Goal: Book appointment/travel/reservation

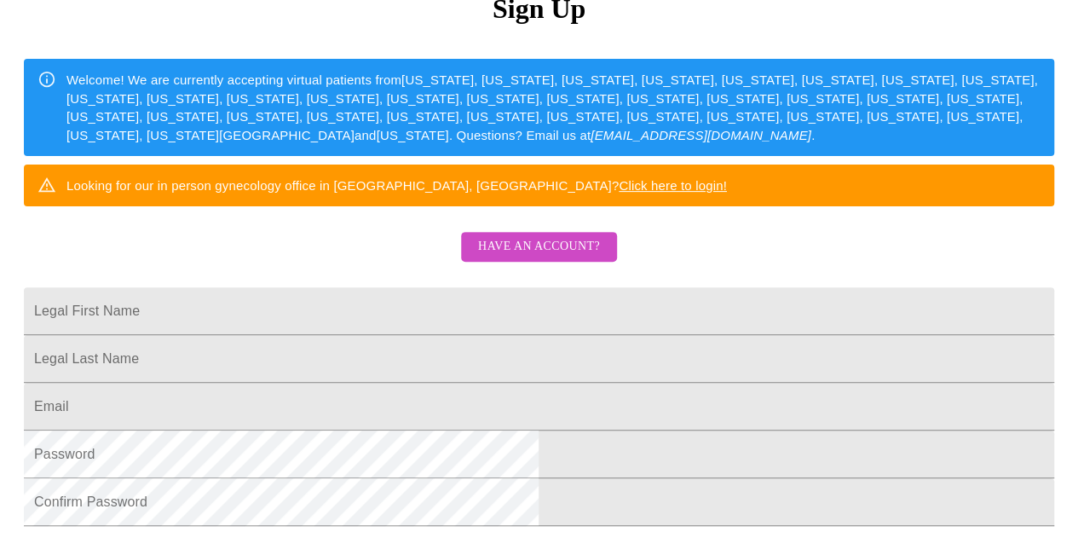
scroll to position [227, 0]
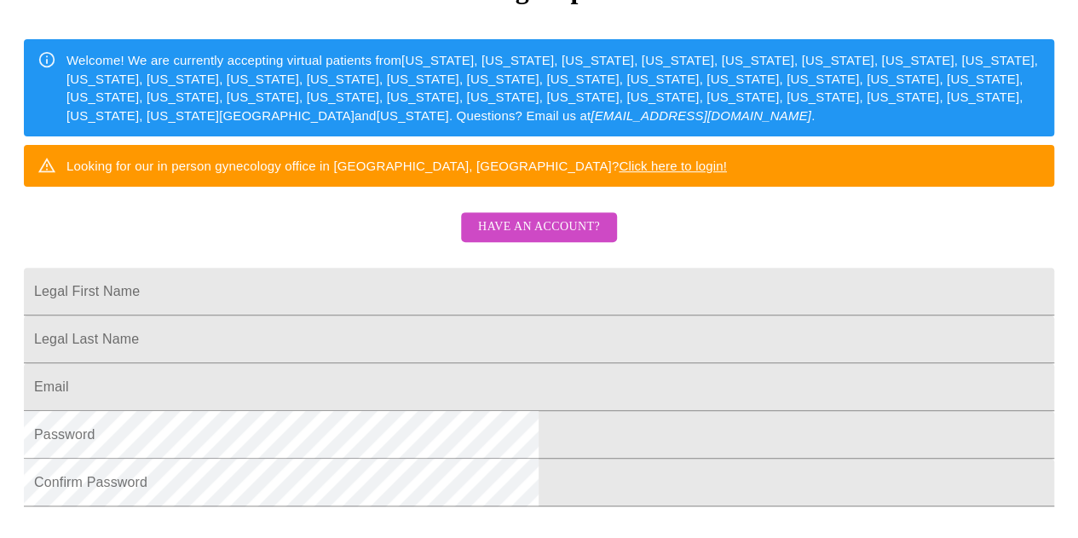
click at [507, 238] on span "Have an account?" at bounding box center [539, 226] width 122 height 21
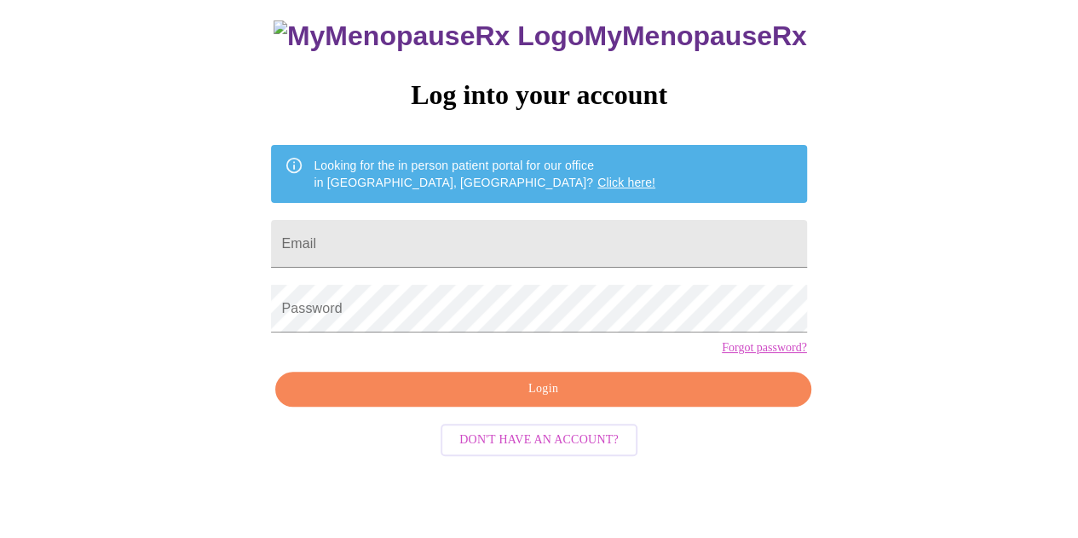
scroll to position [76, 0]
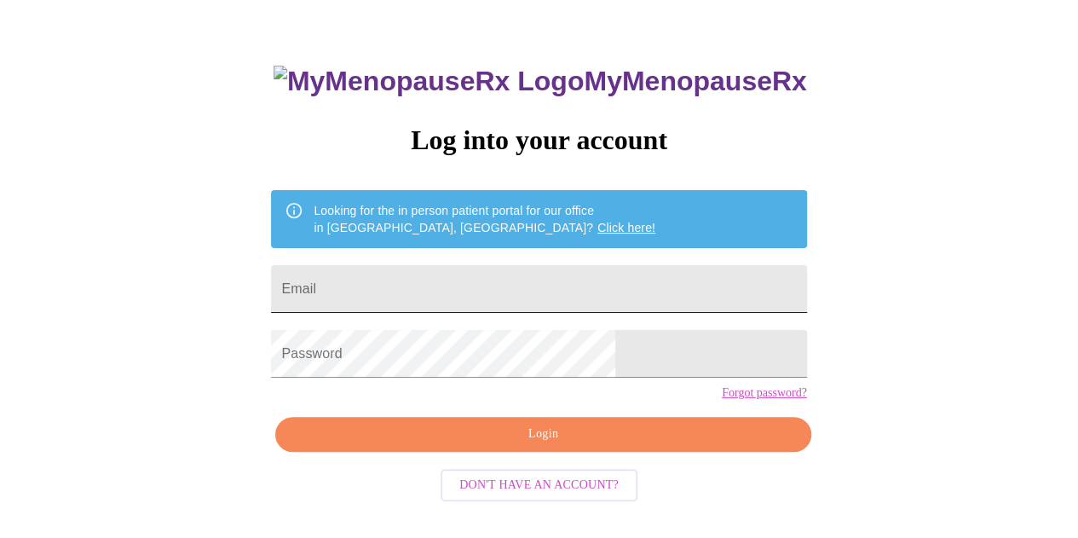
click at [482, 279] on input "Email" at bounding box center [538, 289] width 535 height 48
type input "ojrp924@yahoo.com"
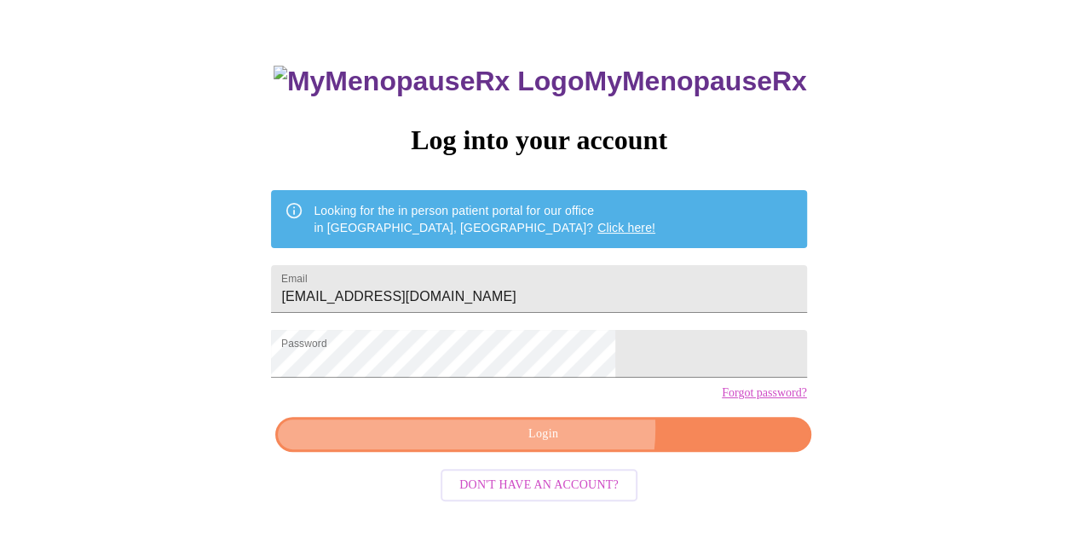
click at [561, 445] on span "Login" at bounding box center [543, 433] width 496 height 21
click at [534, 445] on span "Login" at bounding box center [543, 433] width 496 height 21
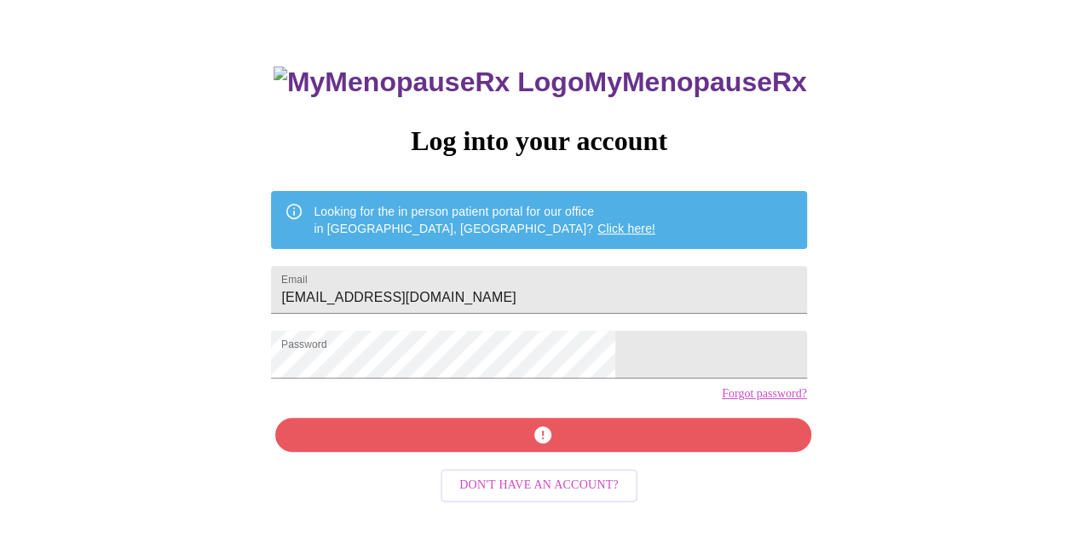
click at [722, 400] on link "Forgot password?" at bounding box center [764, 394] width 85 height 14
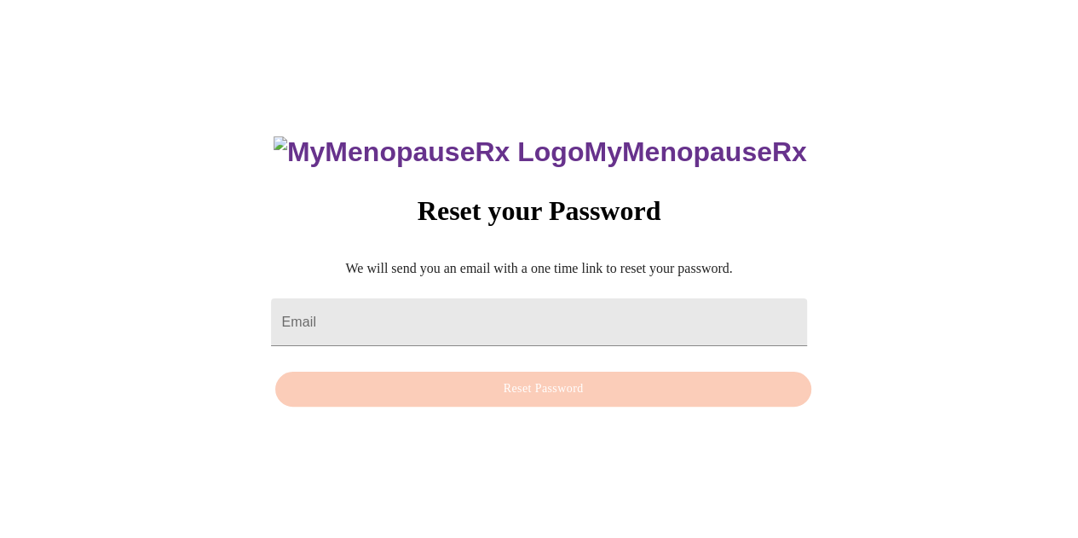
click at [494, 335] on form "Email" at bounding box center [538, 322] width 535 height 65
click at [426, 304] on input "Email" at bounding box center [538, 322] width 535 height 48
type input "ojrp924@yahoo.com"
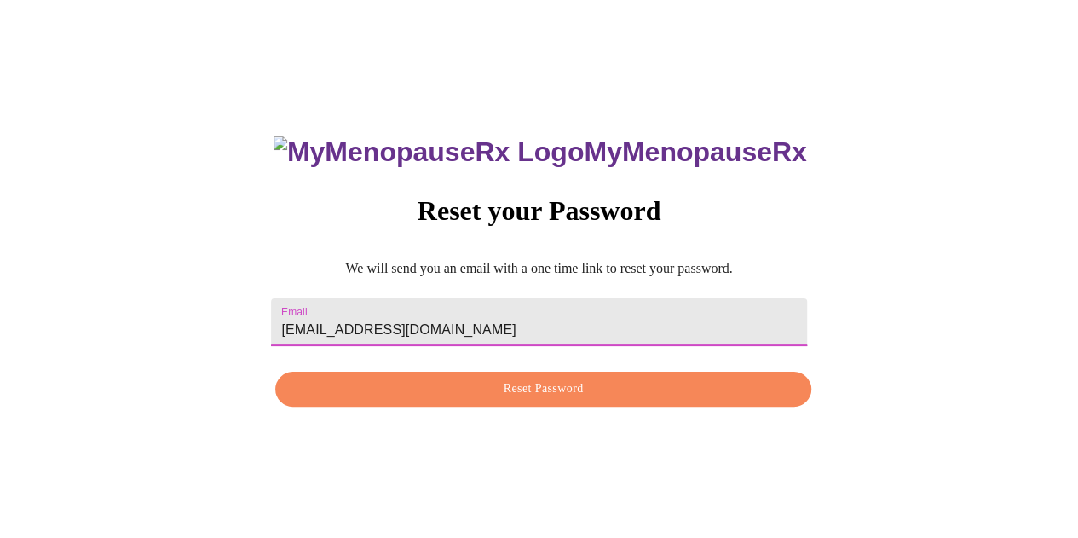
click at [441, 391] on span "Reset Password" at bounding box center [543, 388] width 496 height 21
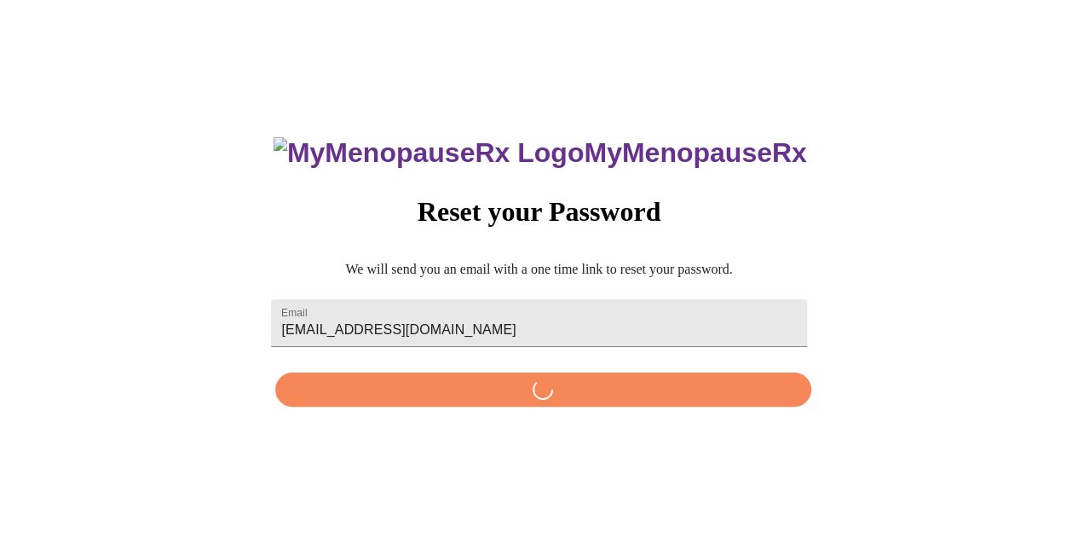
scroll to position [0, 0]
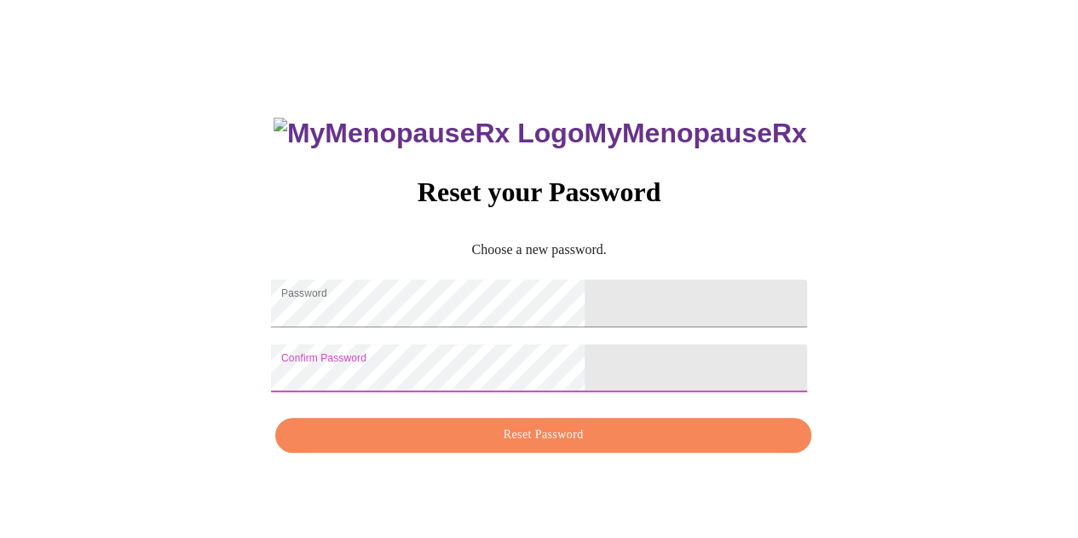
click at [612, 446] on span "Reset Password" at bounding box center [543, 434] width 496 height 21
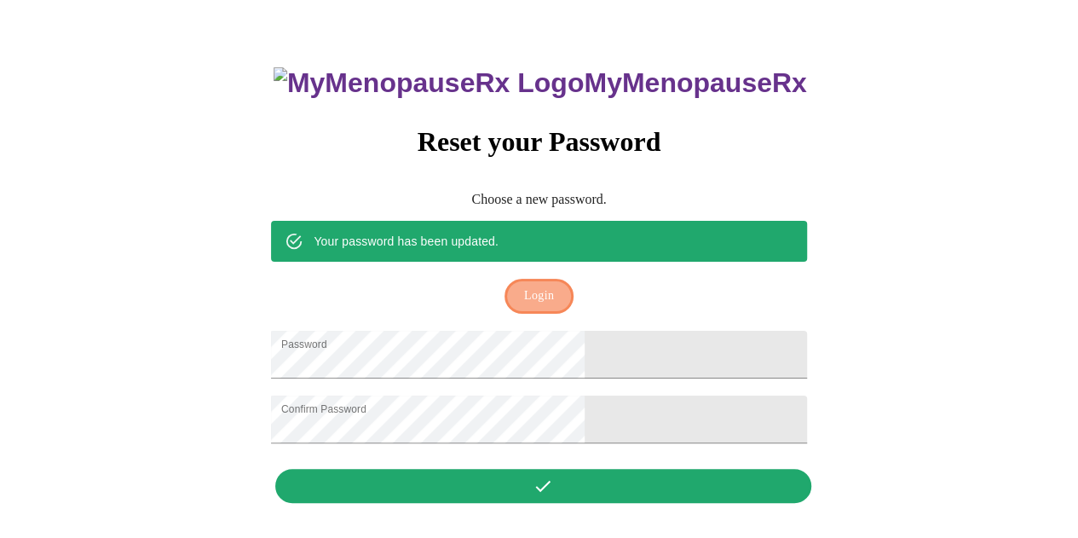
click at [555, 279] on button "Login" at bounding box center [538, 296] width 69 height 35
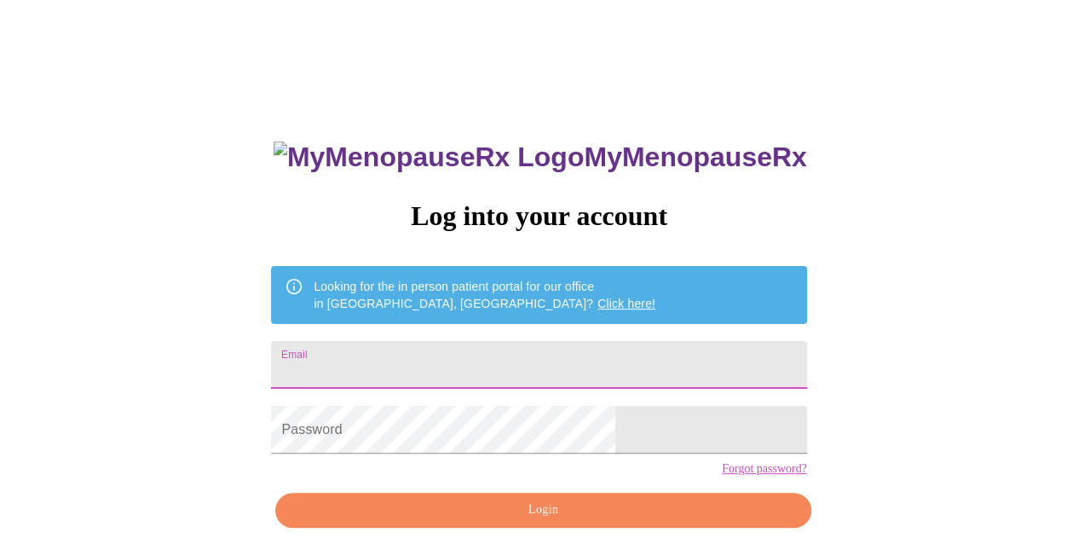
click at [555, 357] on input "Email" at bounding box center [538, 365] width 535 height 48
type input "ojrp924@yahoo.com"
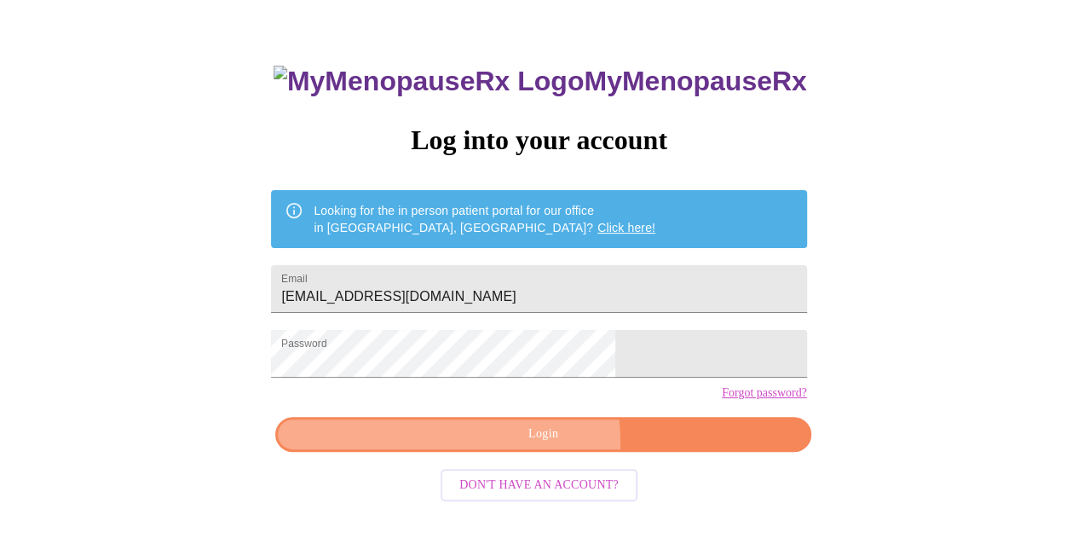
click at [501, 445] on span "Login" at bounding box center [543, 433] width 496 height 21
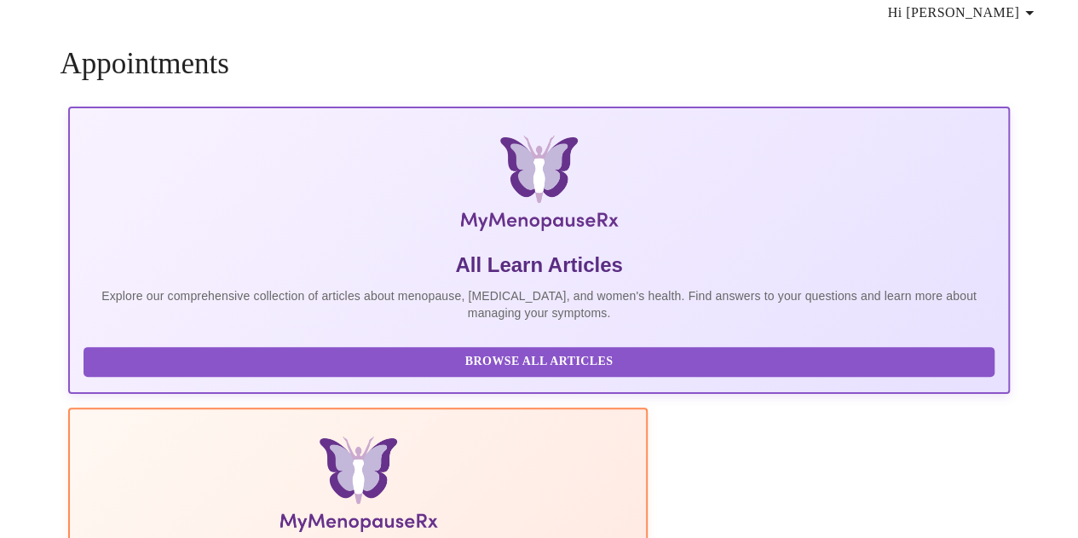
scroll to position [75, 0]
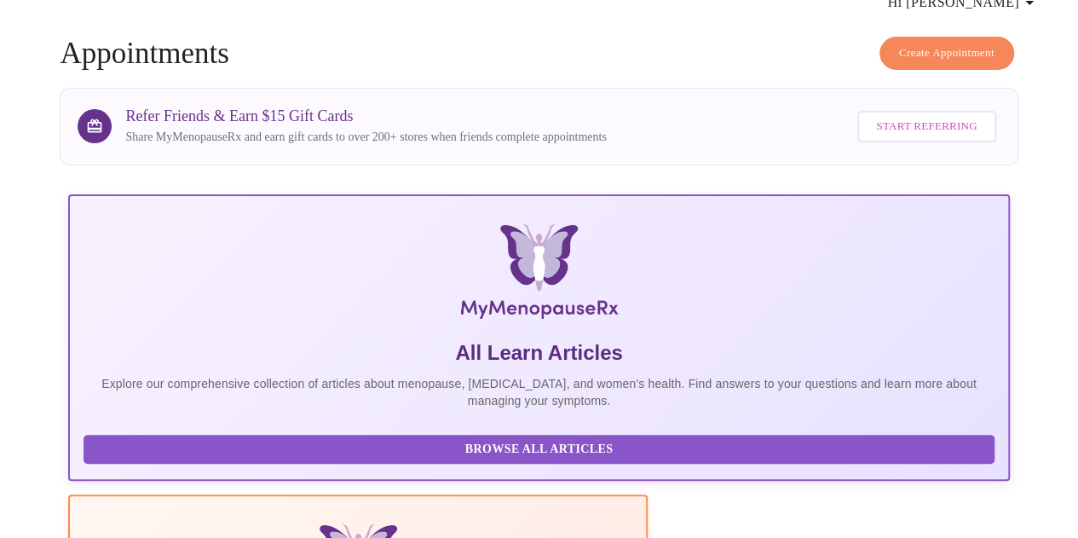
click at [964, 44] on span "Create Appointment" at bounding box center [946, 53] width 95 height 20
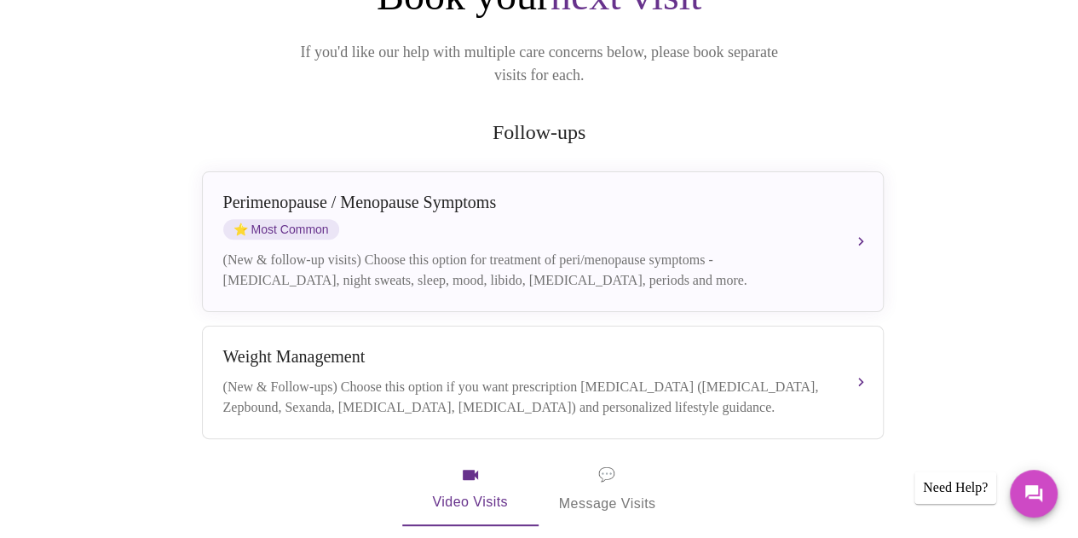
scroll to position [254, 0]
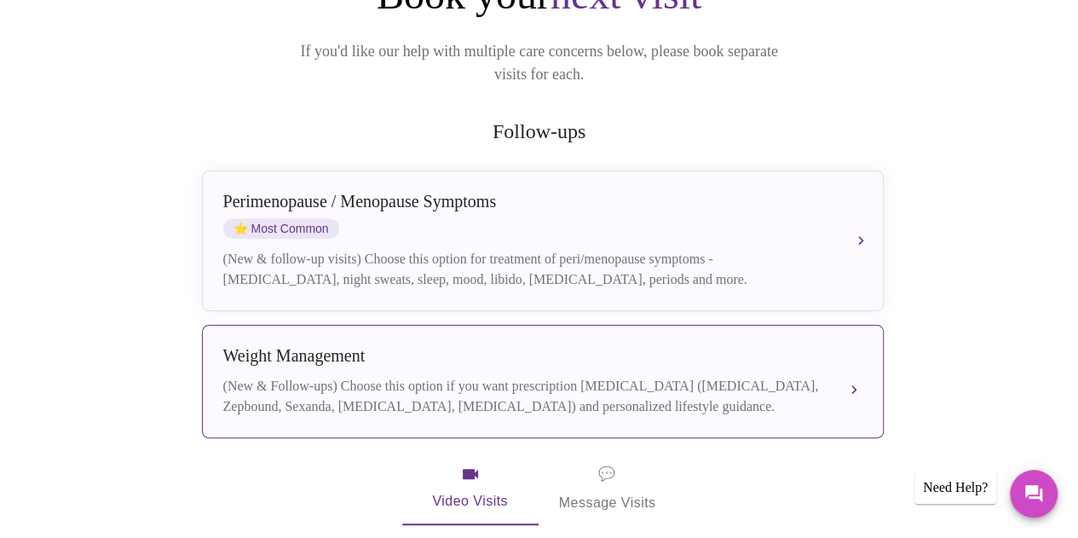
click at [579, 346] on div "Weight Management" at bounding box center [525, 356] width 605 height 20
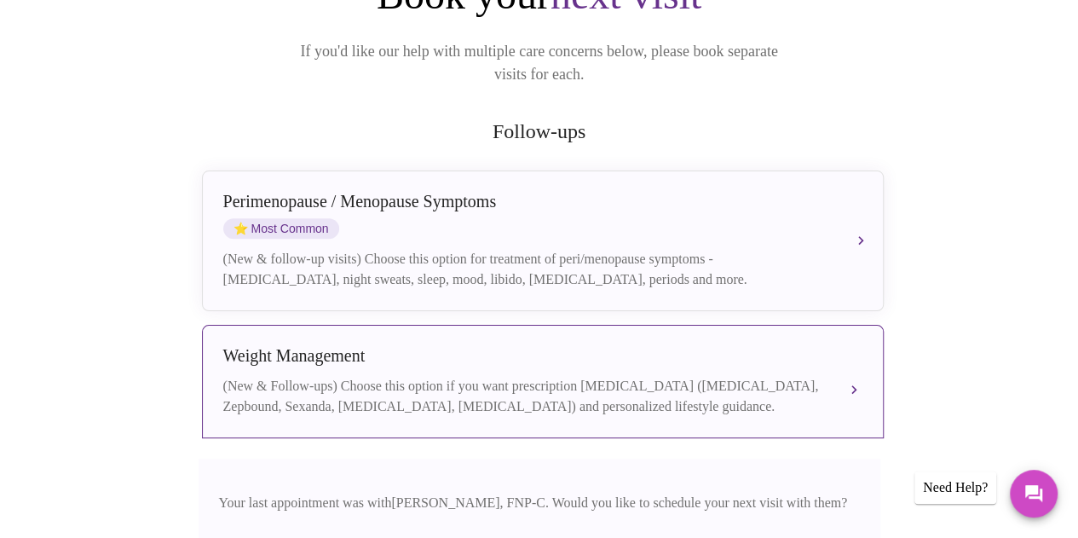
click at [852, 362] on button "Weight Management (New & Follow-ups) Choose this option if you want prescriptio…" at bounding box center [543, 381] width 682 height 113
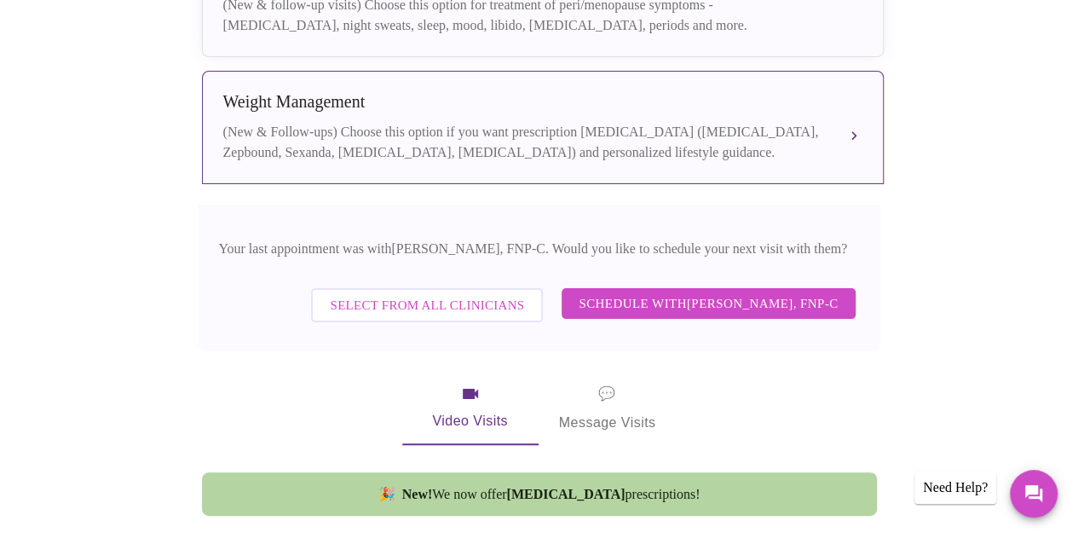
scroll to position [525, 0]
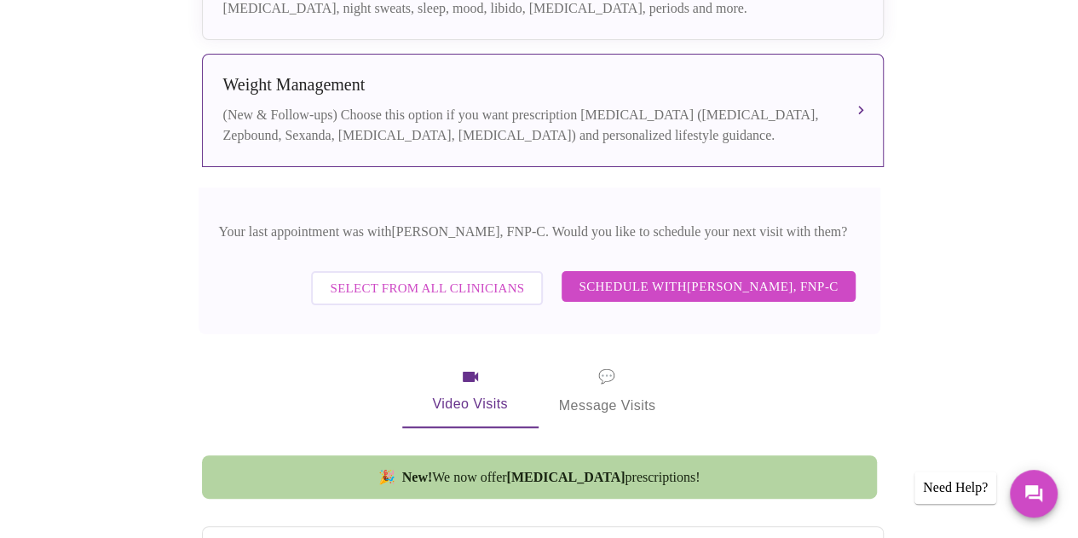
click at [663, 275] on span "Schedule with Elizabeth Hederman, FNP-C" at bounding box center [707, 286] width 259 height 22
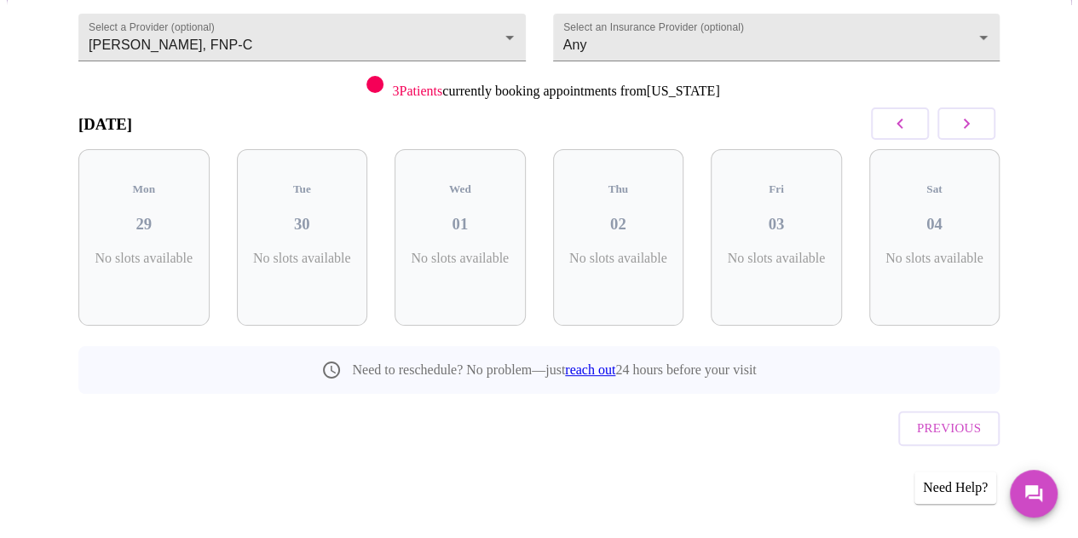
scroll to position [155, 0]
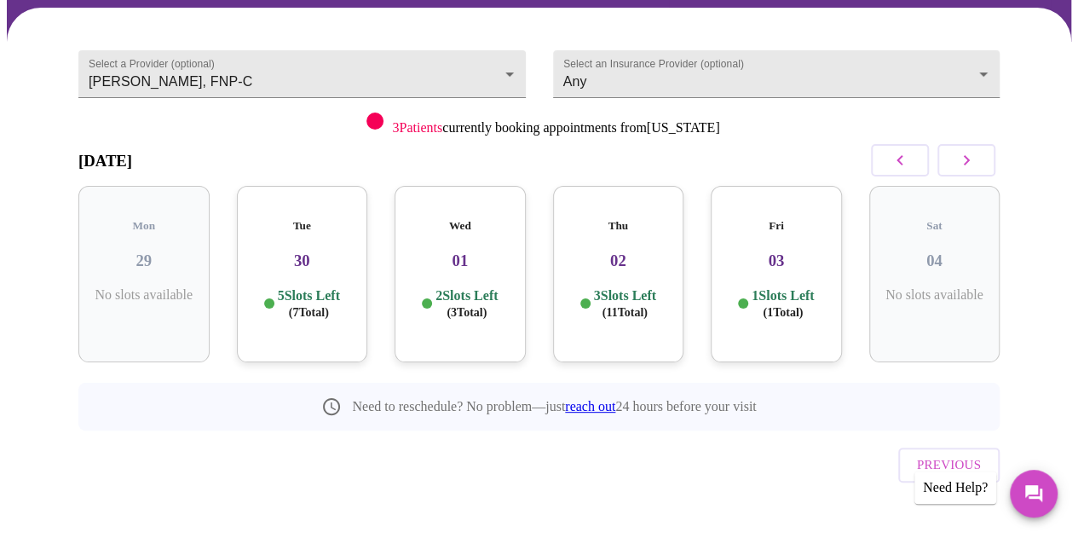
click at [772, 251] on h3 "03" at bounding box center [776, 260] width 104 height 19
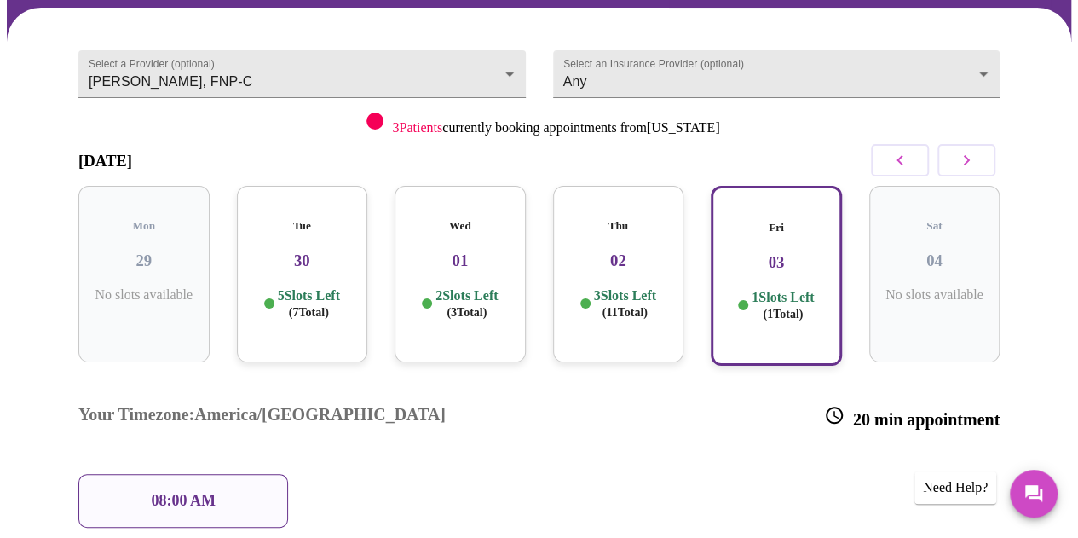
scroll to position [191, 0]
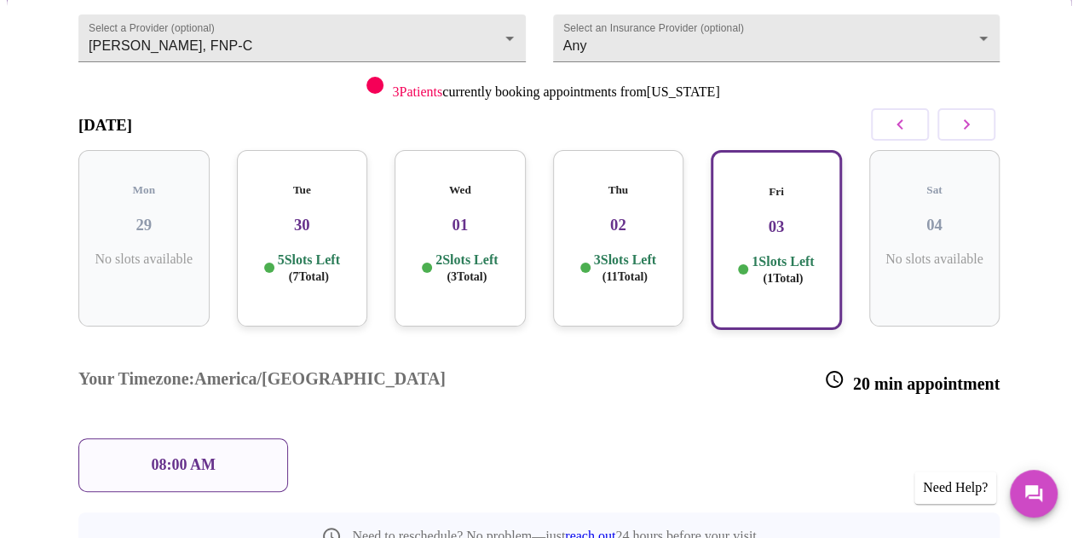
click at [632, 216] on h3 "02" at bounding box center [619, 225] width 104 height 19
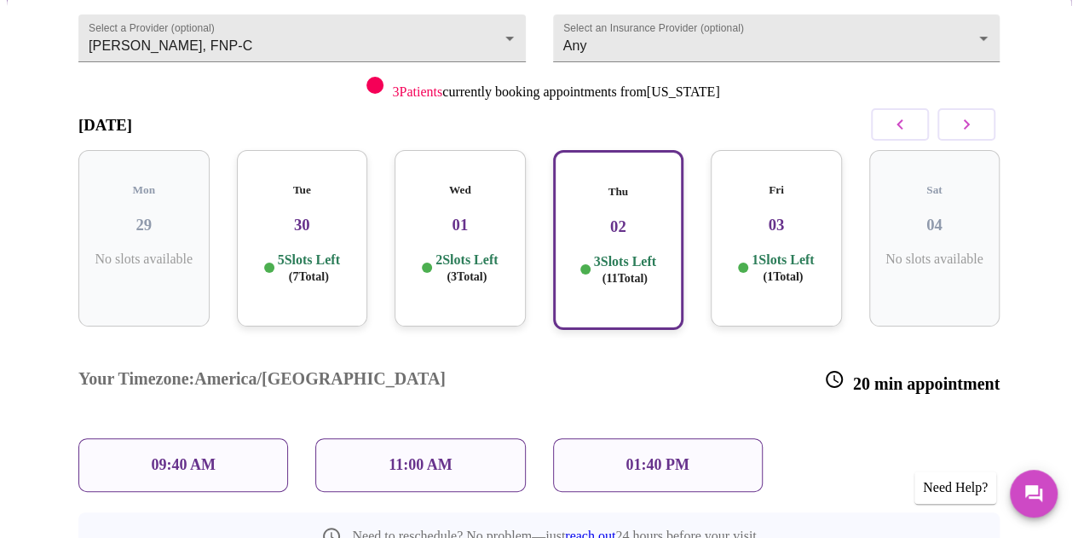
click at [491, 216] on h3 "01" at bounding box center [460, 225] width 104 height 19
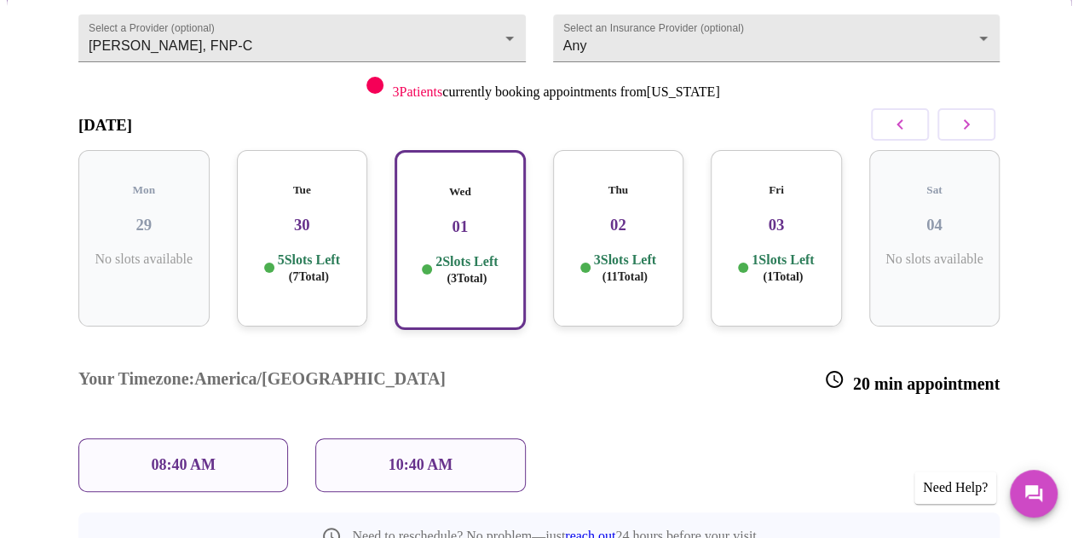
click at [300, 216] on h3 "30" at bounding box center [302, 225] width 104 height 19
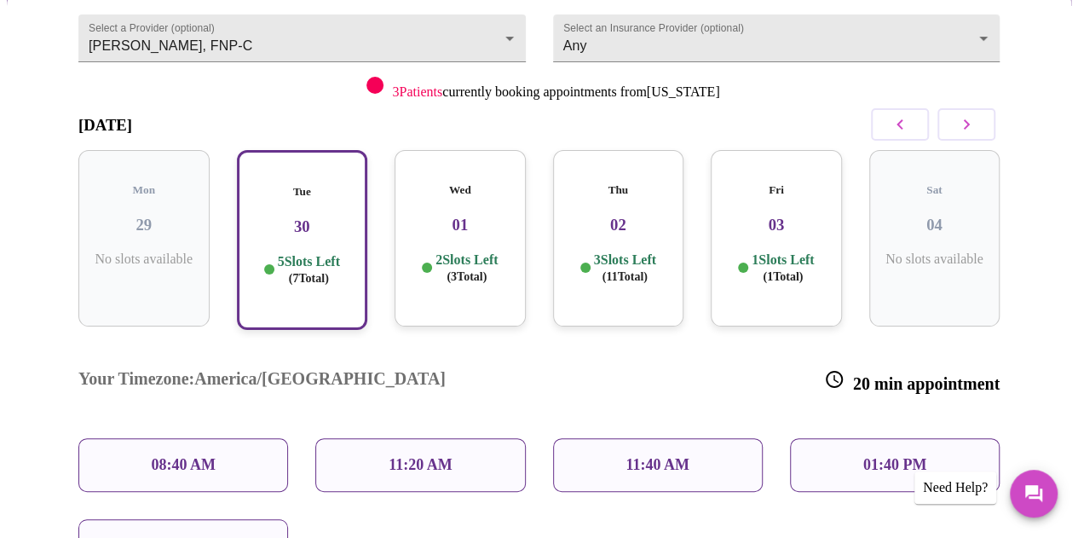
click at [199, 456] on p "08:40 AM" at bounding box center [183, 465] width 65 height 18
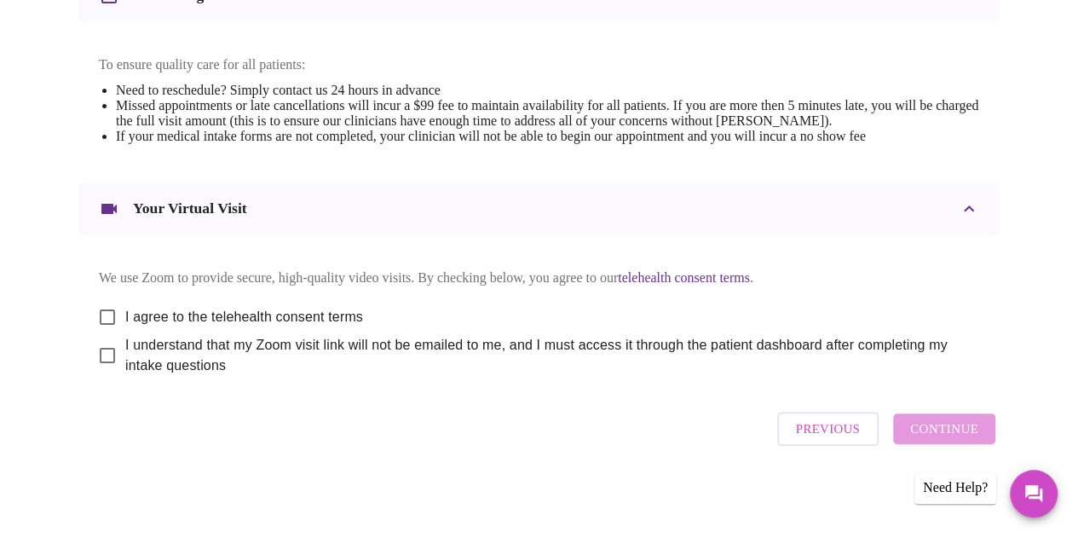
scroll to position [724, 0]
click at [101, 306] on input "I agree to the telehealth consent terms" at bounding box center [107, 317] width 36 height 36
checkbox input "true"
click at [103, 357] on input "I understand that my Zoom visit link will not be emailed to me, and I must acce…" at bounding box center [107, 355] width 36 height 36
checkbox input "true"
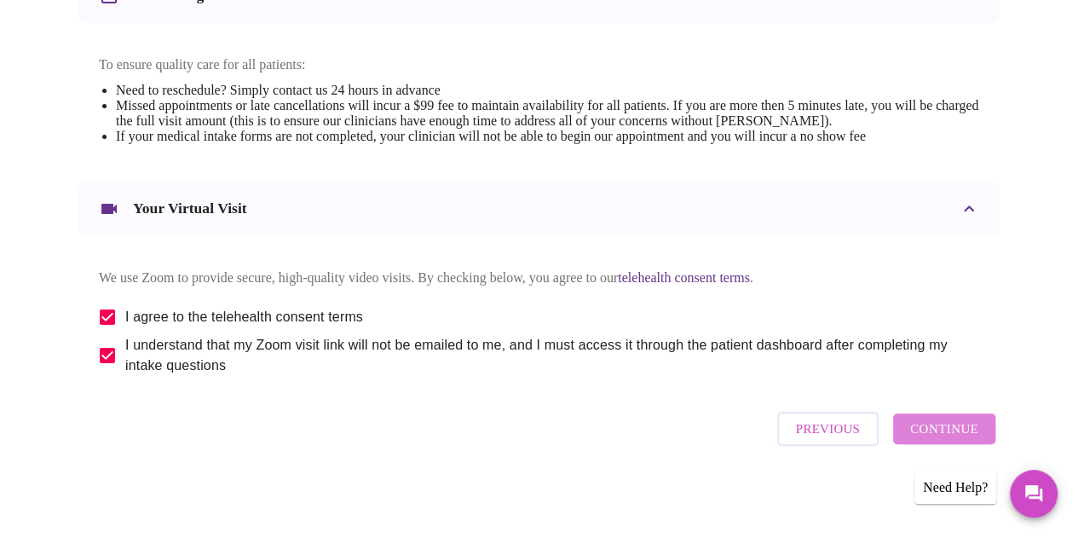
click at [954, 437] on span "Continue" at bounding box center [944, 428] width 68 height 22
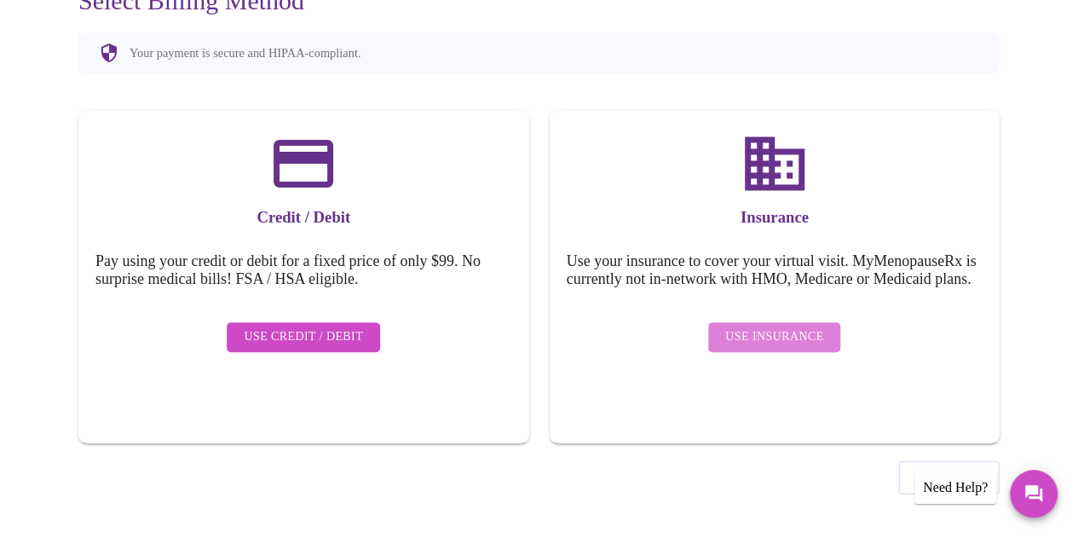
click at [806, 352] on button "Use Insurance" at bounding box center [774, 337] width 132 height 30
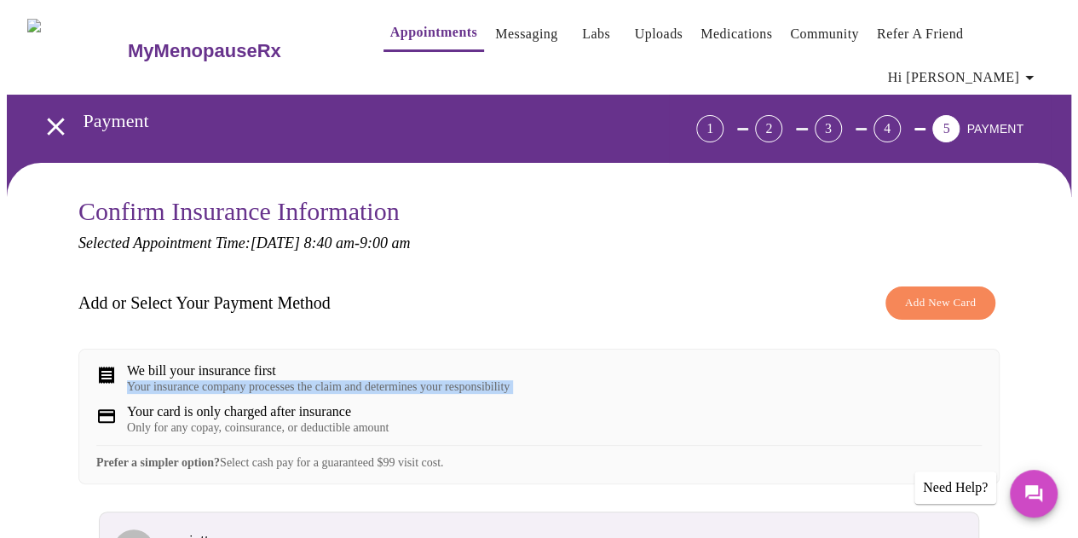
drag, startPoint x: 806, startPoint y: 354, endPoint x: 848, endPoint y: 395, distance: 59.6
click at [848, 395] on div "We bill your insurance first Your insurance company processes the claim and det…" at bounding box center [538, 415] width 921 height 135
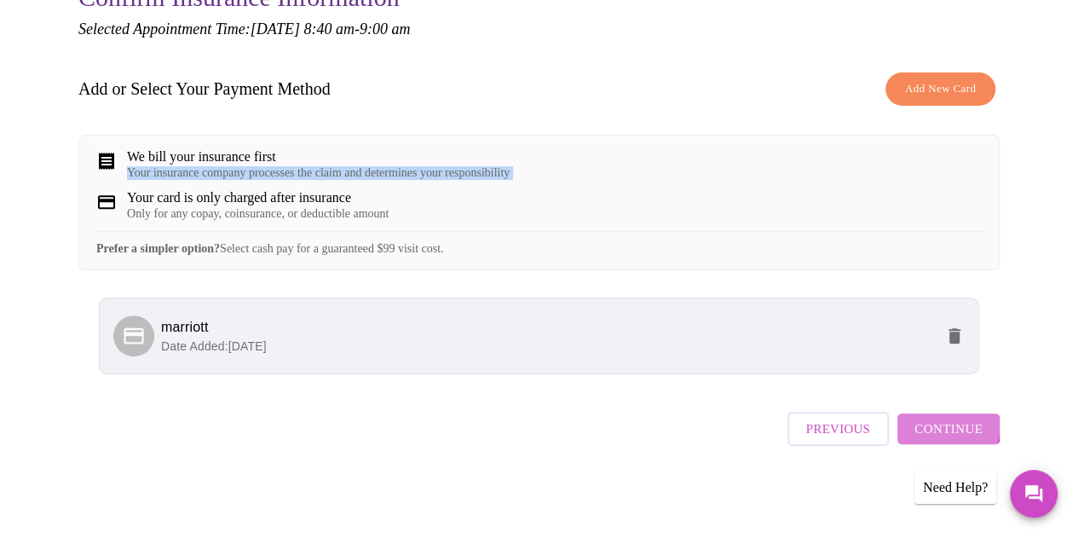
click at [954, 431] on span "Continue" at bounding box center [948, 428] width 68 height 22
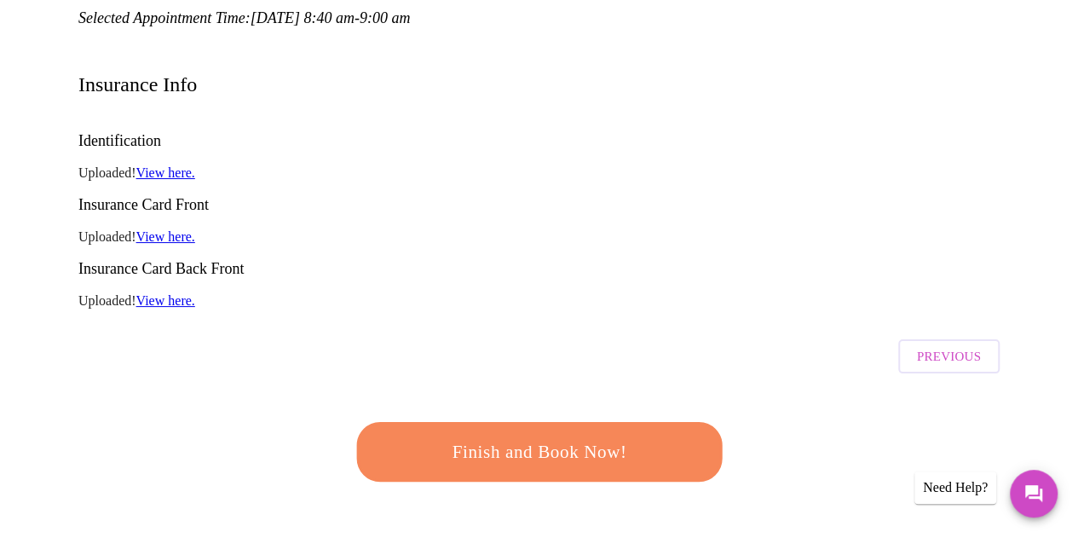
click at [512, 436] on span "Finish and Book Now!" at bounding box center [539, 452] width 315 height 32
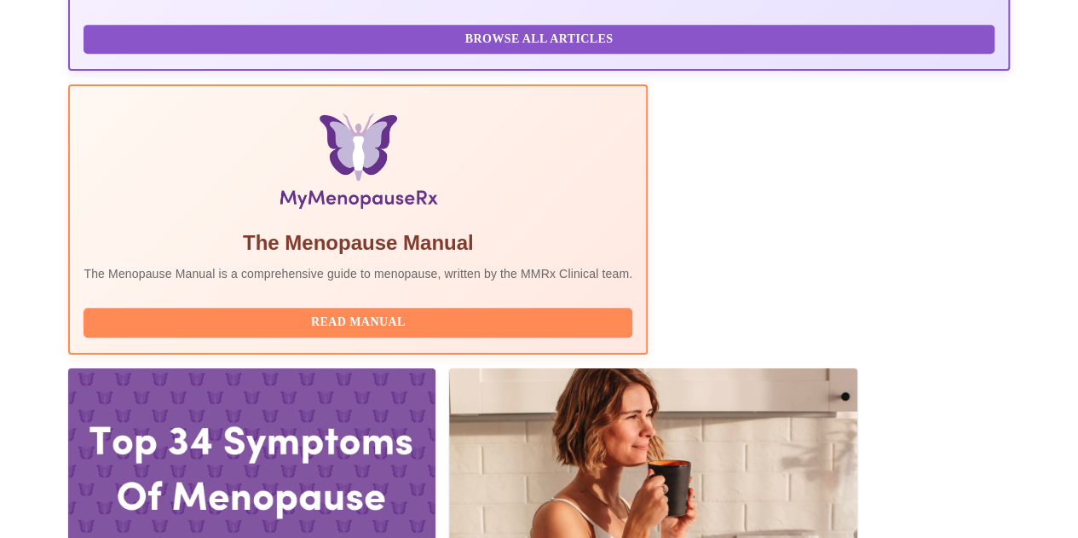
scroll to position [486, 0]
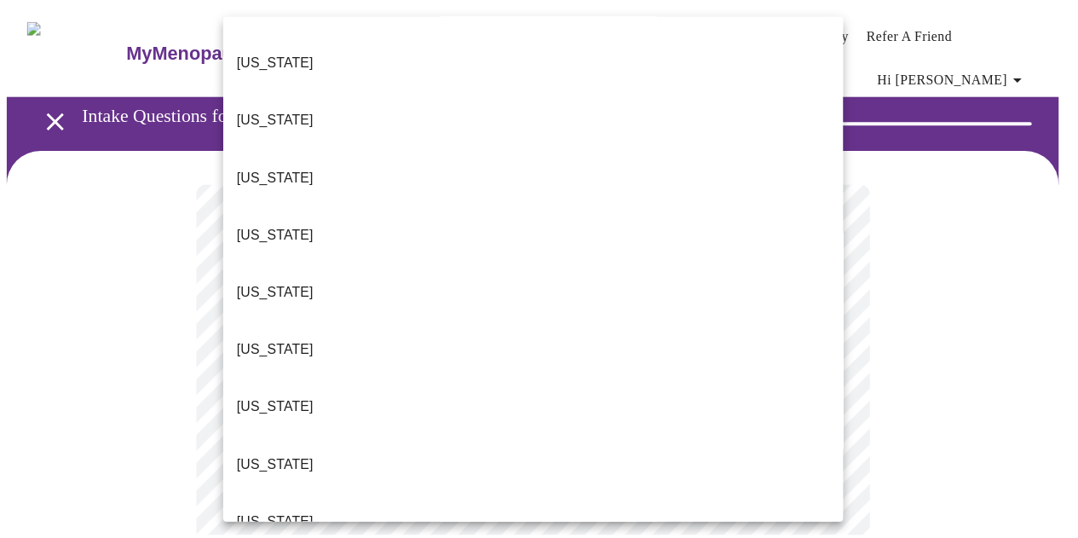
scroll to position [221, 0]
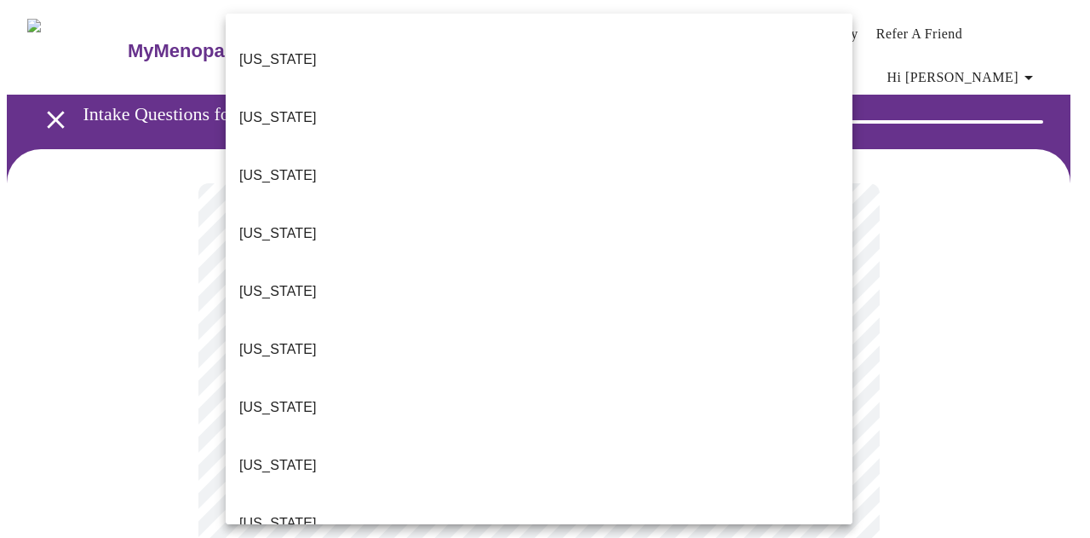
click at [382, 494] on li "Illinois" at bounding box center [539, 523] width 627 height 58
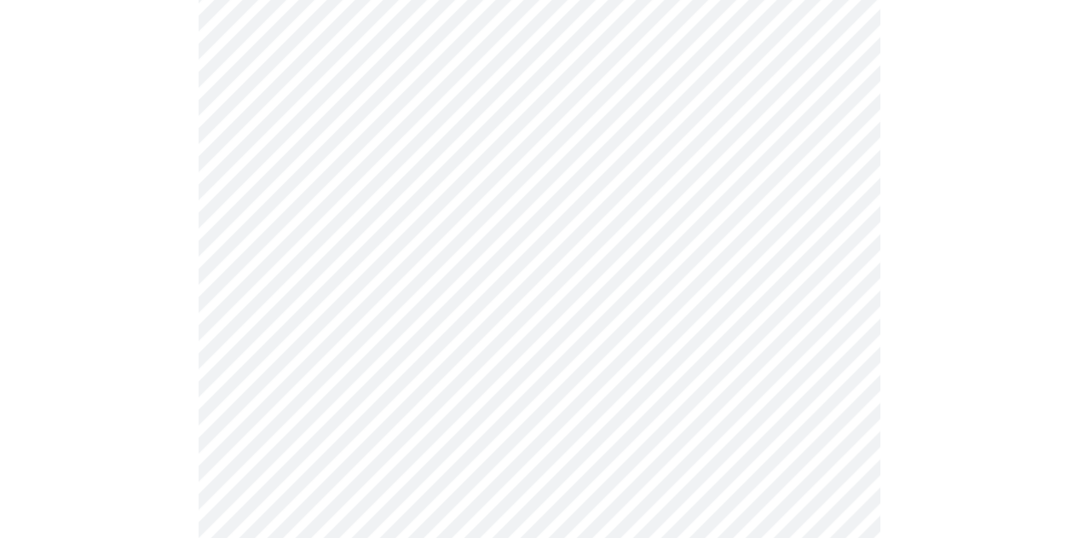
scroll to position [337, 0]
click at [387, 167] on body "MyMenopauseRx Appointments Messaging Labs Uploads Medications Community Refer a…" at bounding box center [539, 453] width 1064 height 1568
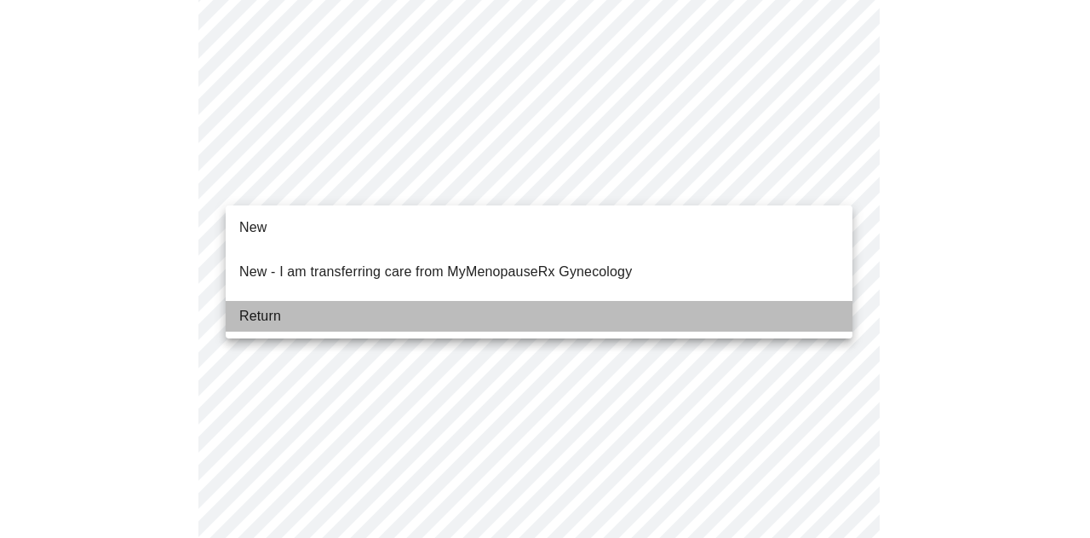
click at [371, 302] on li "Return" at bounding box center [539, 316] width 627 height 31
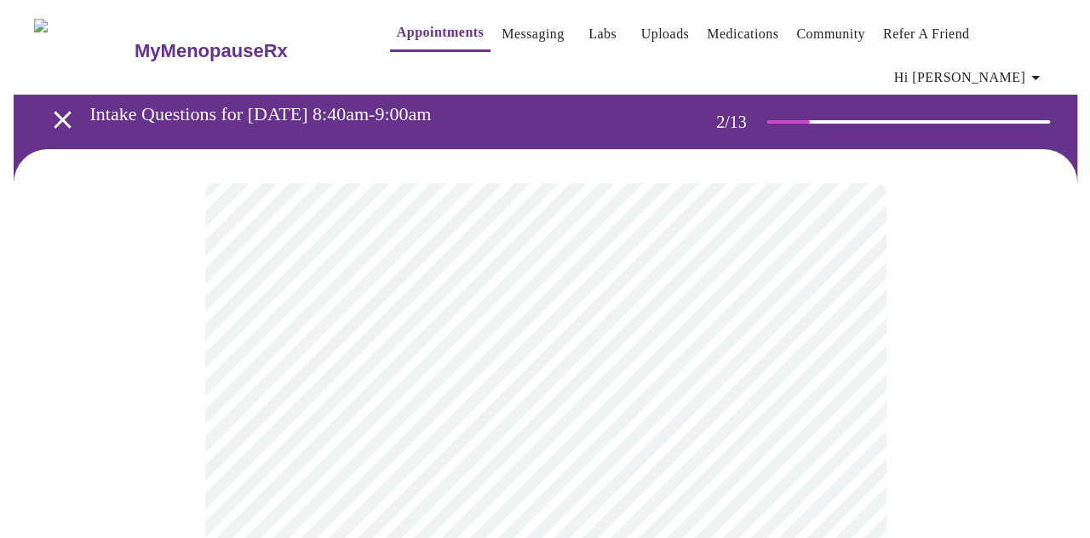
scroll to position [91, 0]
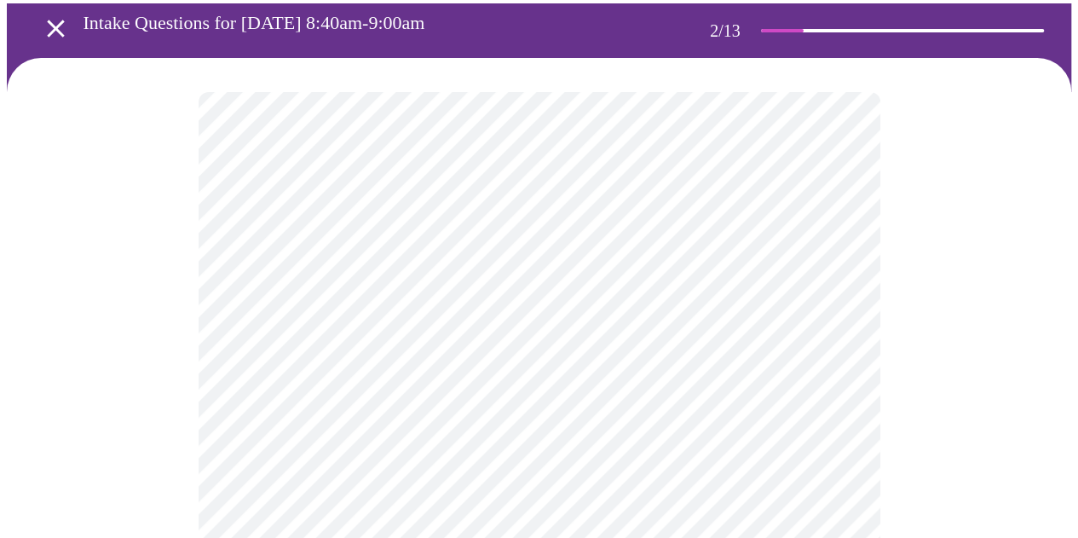
click at [636, 287] on body "MyMenopauseRx Appointments Messaging Labs Uploads Medications Community Refer a…" at bounding box center [539, 439] width 1064 height 1047
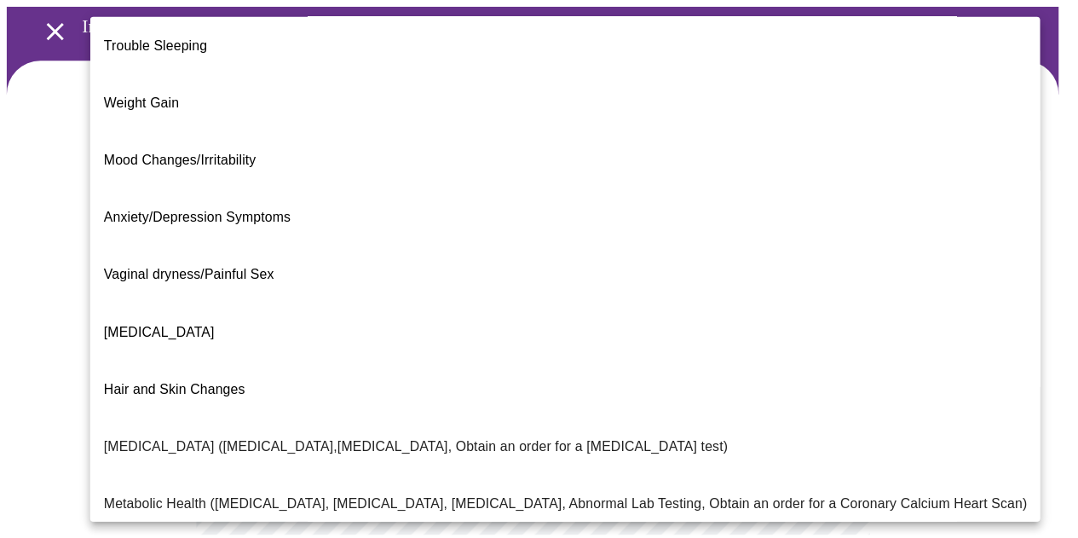
scroll to position [344, 0]
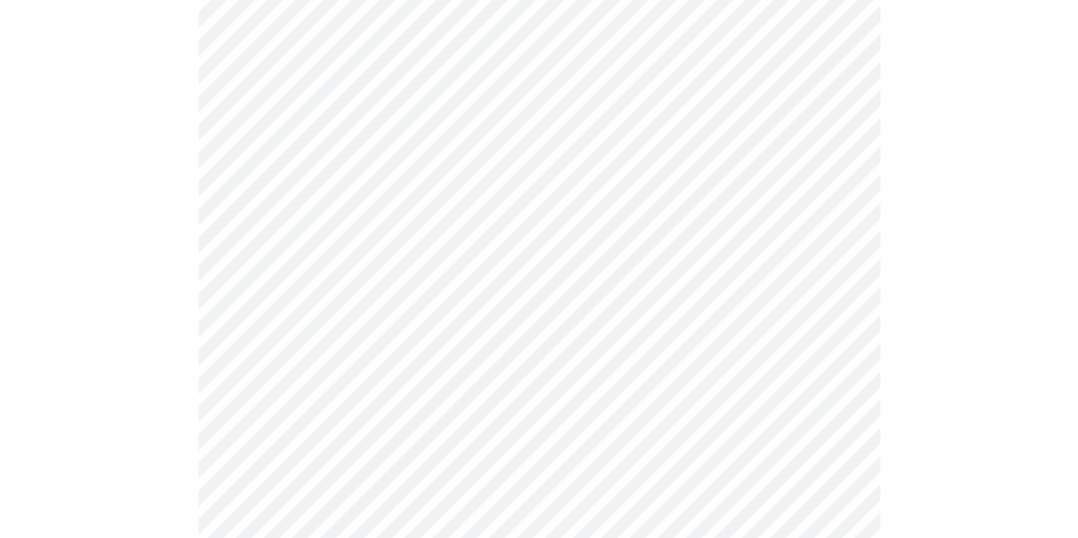
scroll to position [369, 0]
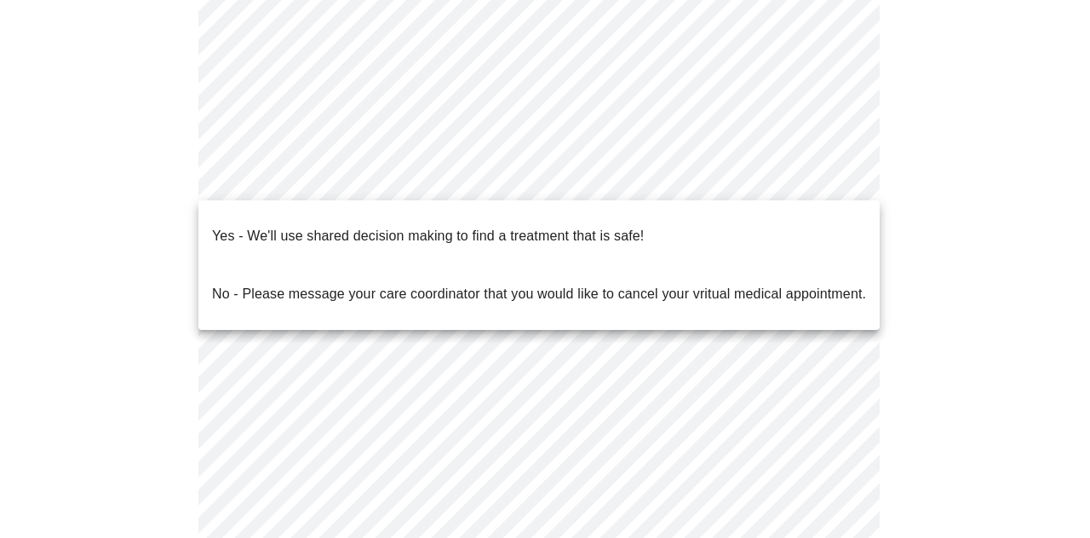
click at [484, 176] on body "MyMenopauseRx Appointments Messaging Labs Uploads Medications Community Refer a…" at bounding box center [545, 156] width 1077 height 1037
click at [466, 226] on p "Yes - We'll use shared decision making to find a treatment that is safe!" at bounding box center [428, 236] width 432 height 20
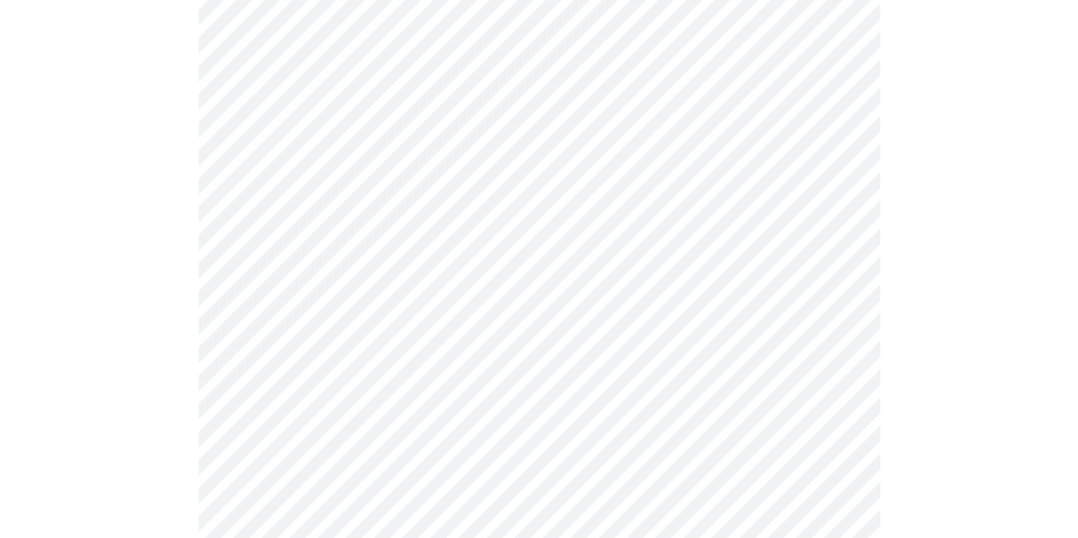
scroll to position [263, 0]
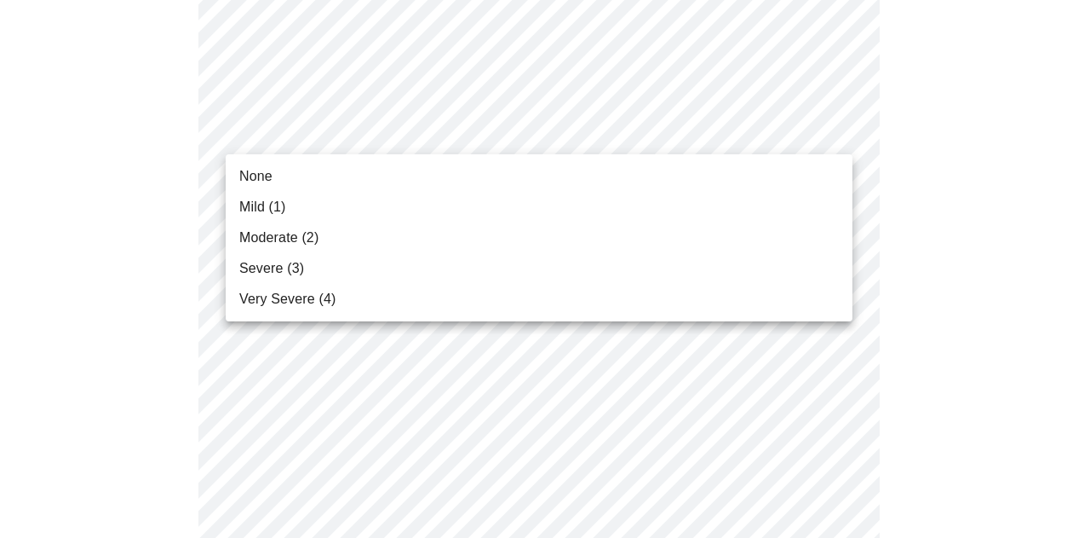
click at [540, 167] on li "None" at bounding box center [539, 176] width 627 height 31
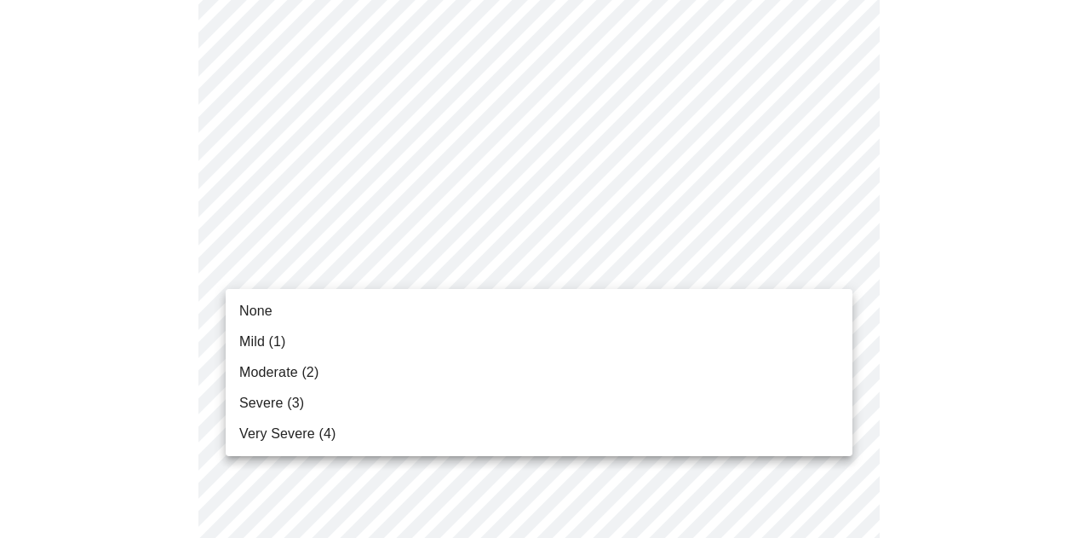
click at [495, 303] on li "None" at bounding box center [539, 311] width 627 height 31
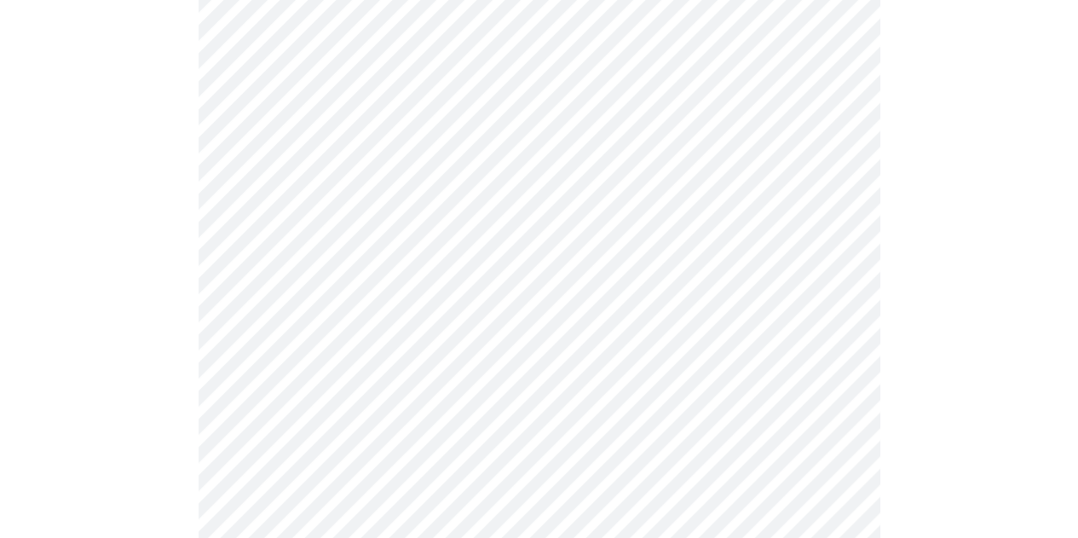
scroll to position [497, 0]
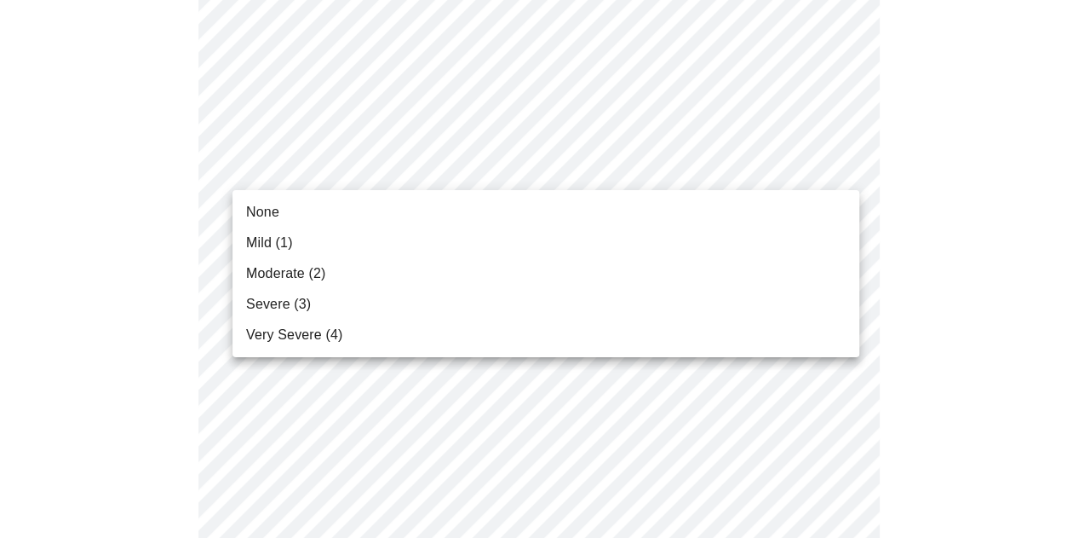
click at [486, 214] on li "None" at bounding box center [539, 212] width 627 height 31
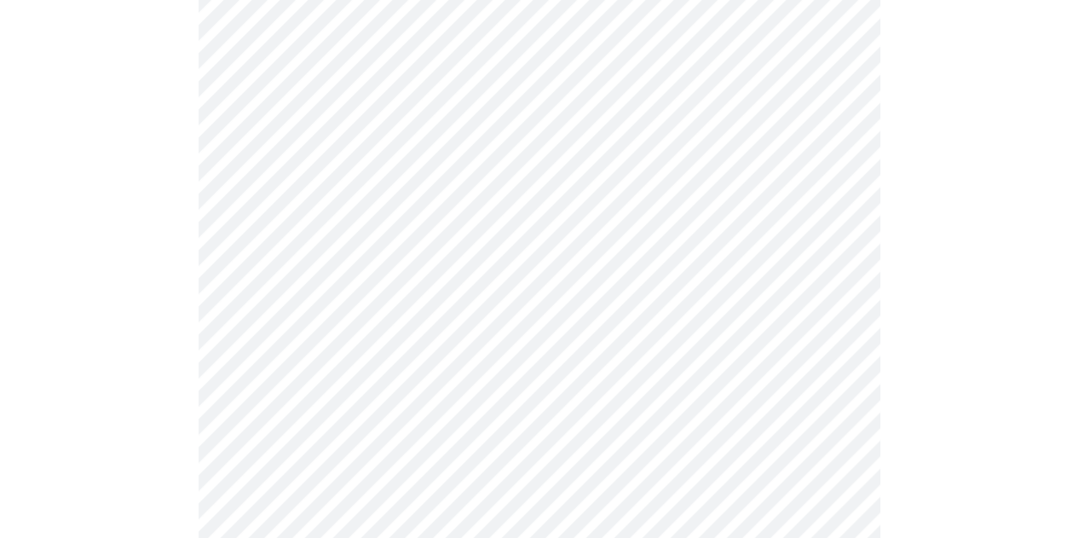
scroll to position [708, 0]
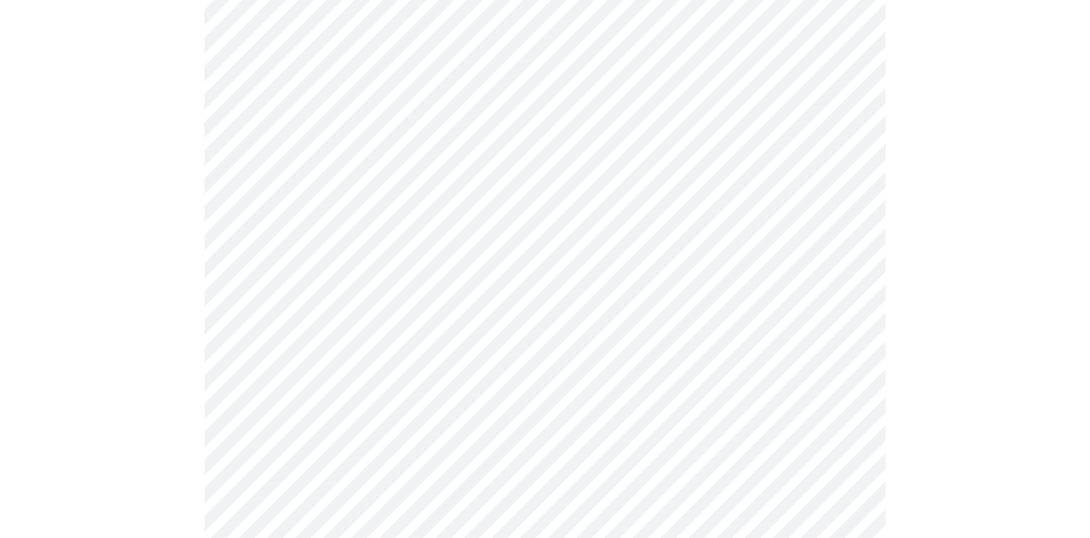
click at [486, 95] on body "MyMenopauseRx Appointments Messaging Labs Uploads Medications Community Refer a…" at bounding box center [545, 408] width 1077 height 2218
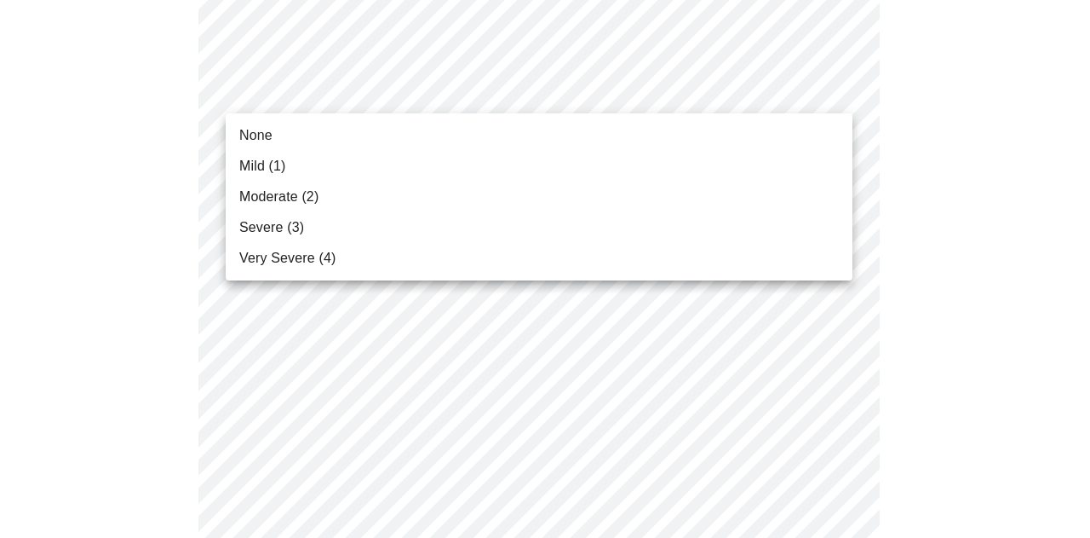
click at [480, 128] on li "None" at bounding box center [539, 135] width 627 height 31
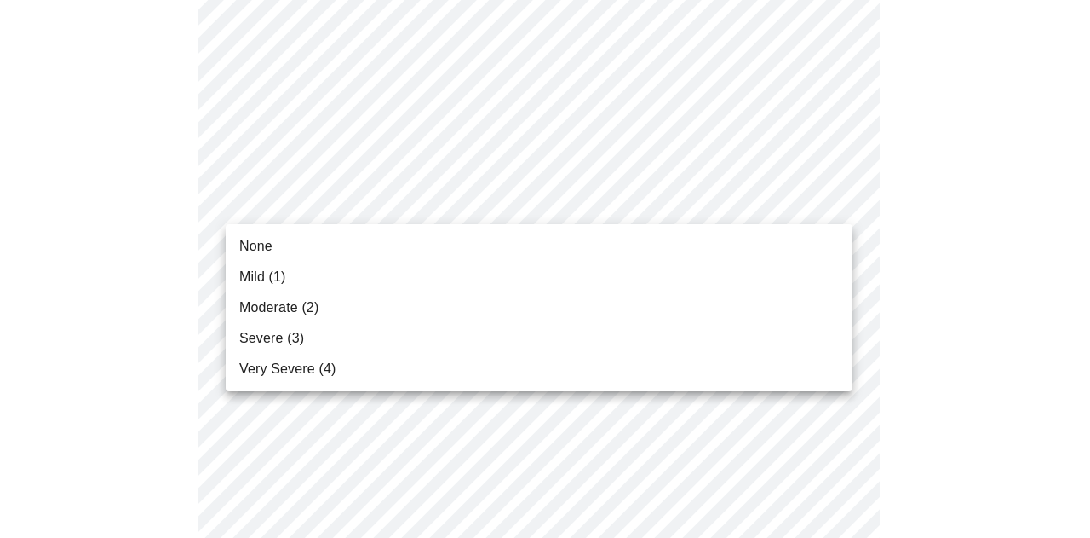
click at [480, 191] on body "MyMenopauseRx Appointments Messaging Labs Uploads Medications Community Refer a…" at bounding box center [545, 396] width 1077 height 2195
click at [472, 245] on li "None" at bounding box center [539, 246] width 627 height 31
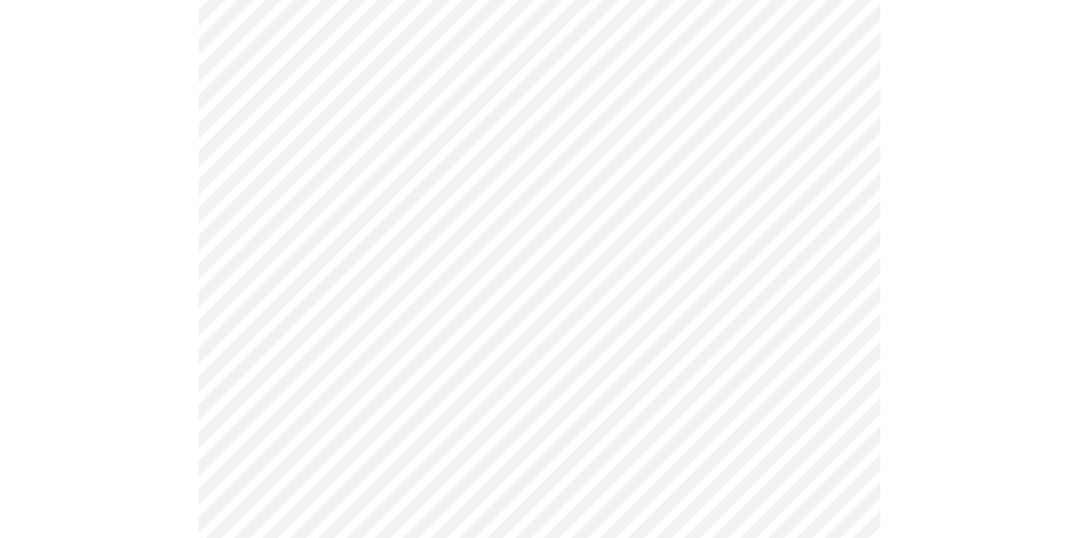
scroll to position [877, 0]
click at [475, 158] on body "MyMenopauseRx Appointments Messaging Labs Uploads Medications Community Refer a…" at bounding box center [539, 215] width 1064 height 2171
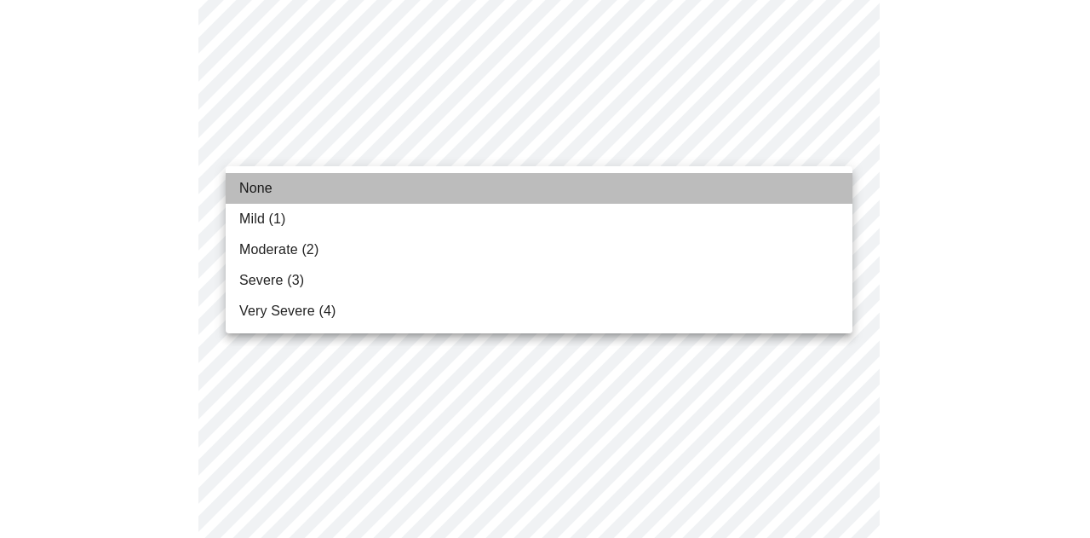
click at [474, 187] on li "None" at bounding box center [539, 188] width 627 height 31
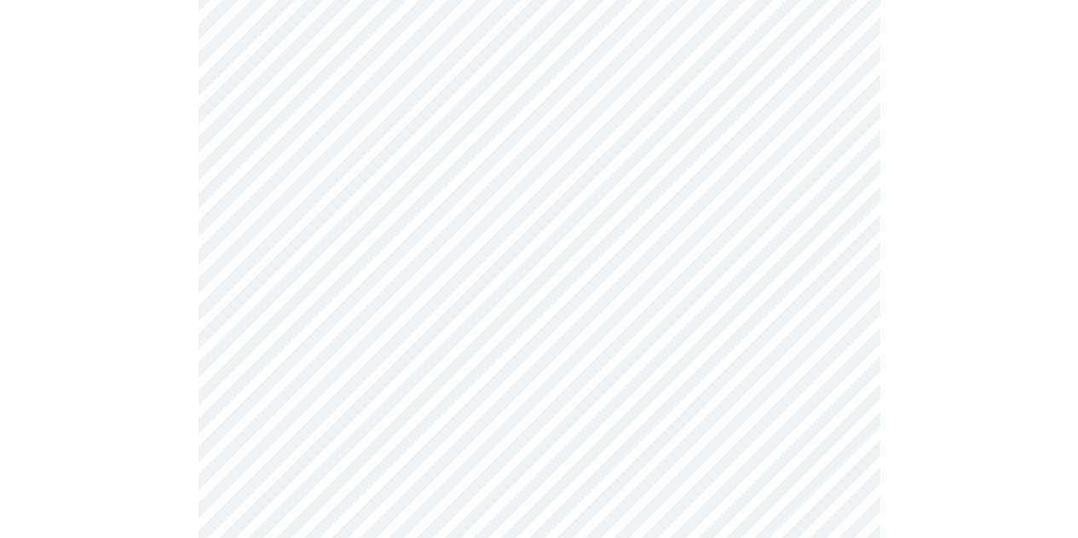
scroll to position [1006, 0]
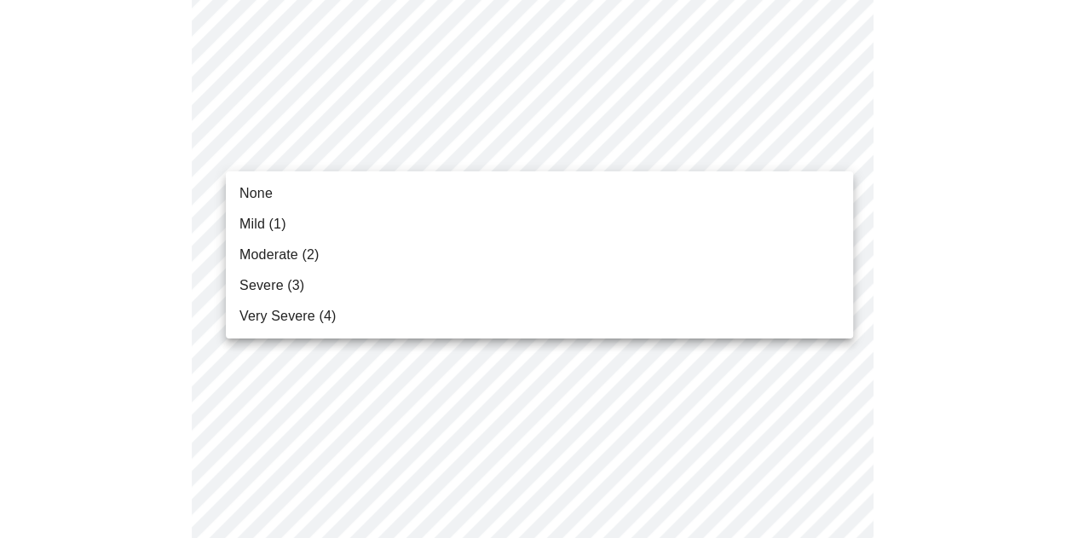
click at [471, 152] on body "MyMenopauseRx Appointments Messaging Labs Uploads Medications Community Refer a…" at bounding box center [539, 74] width 1064 height 2147
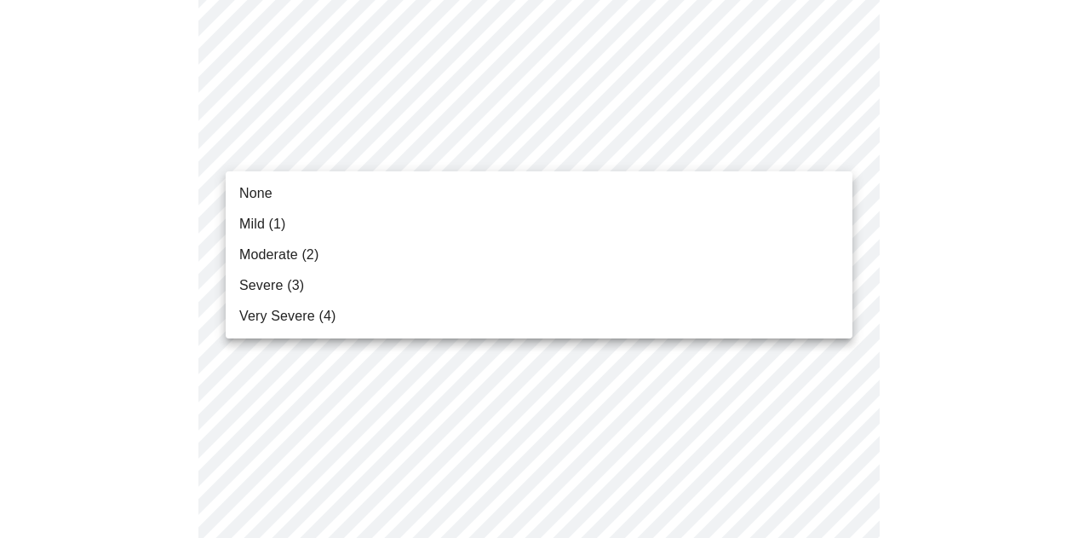
click at [465, 197] on li "None" at bounding box center [539, 193] width 627 height 31
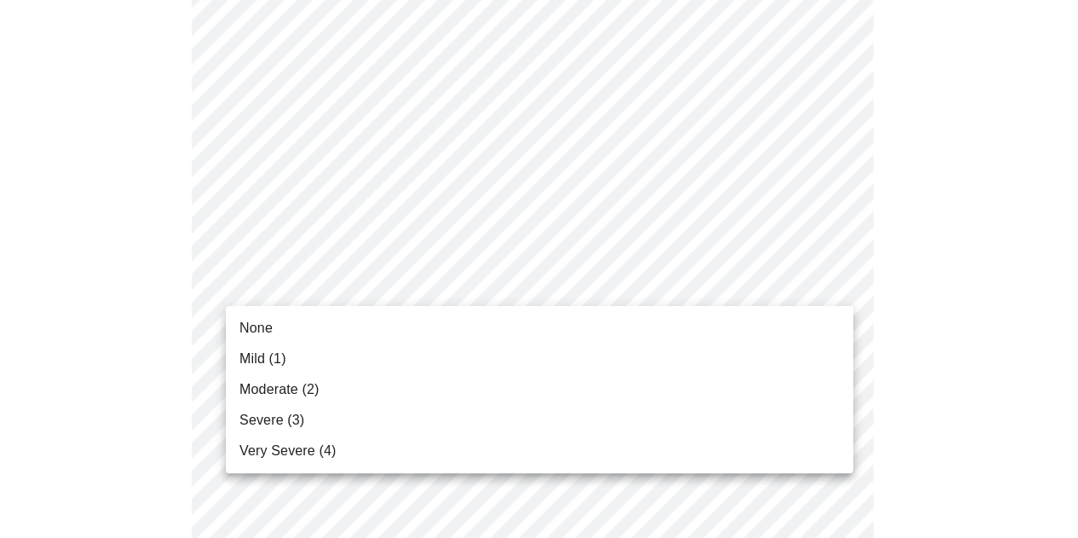
click at [467, 280] on body "MyMenopauseRx Appointments Messaging Labs Uploads Medications Community Refer a…" at bounding box center [539, 62] width 1064 height 2123
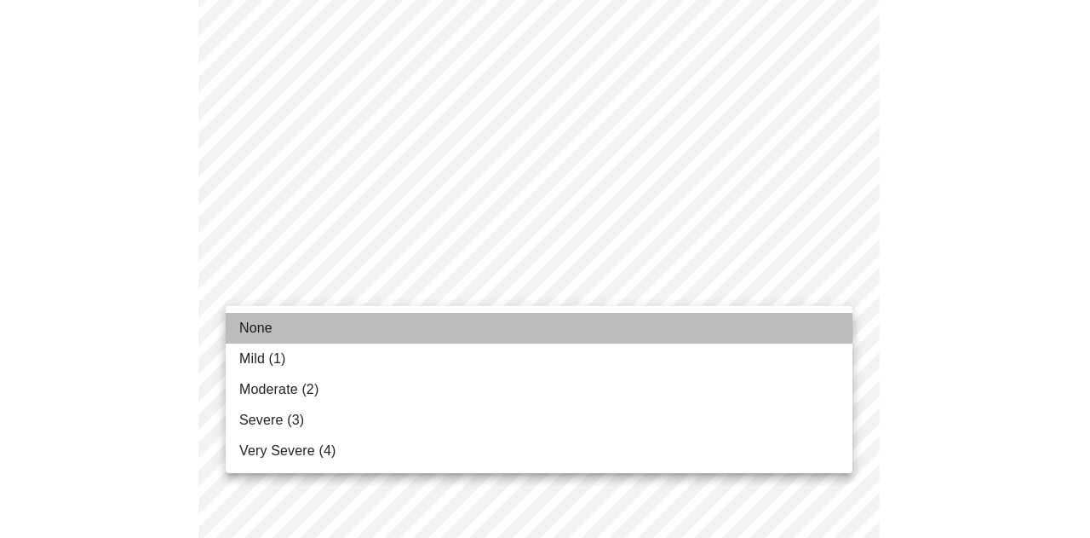
click at [460, 332] on li "None" at bounding box center [539, 328] width 627 height 31
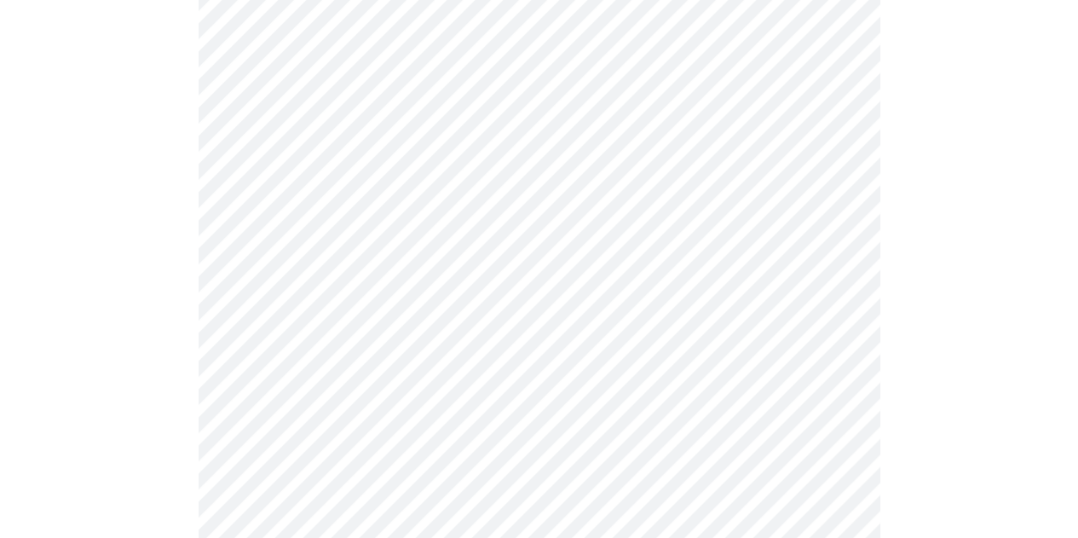
scroll to position [1207, 0]
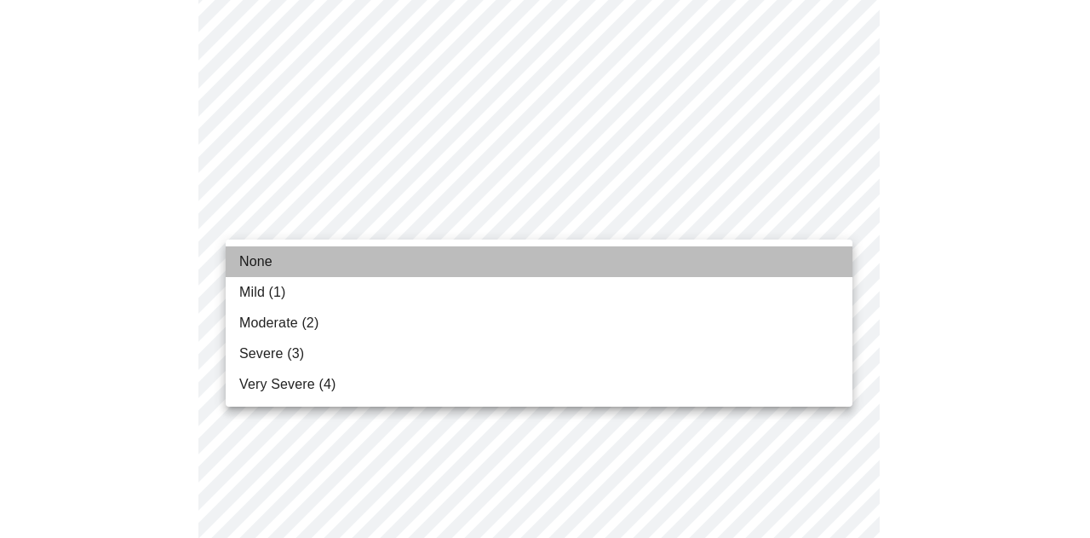
click at [458, 256] on li "None" at bounding box center [539, 261] width 627 height 31
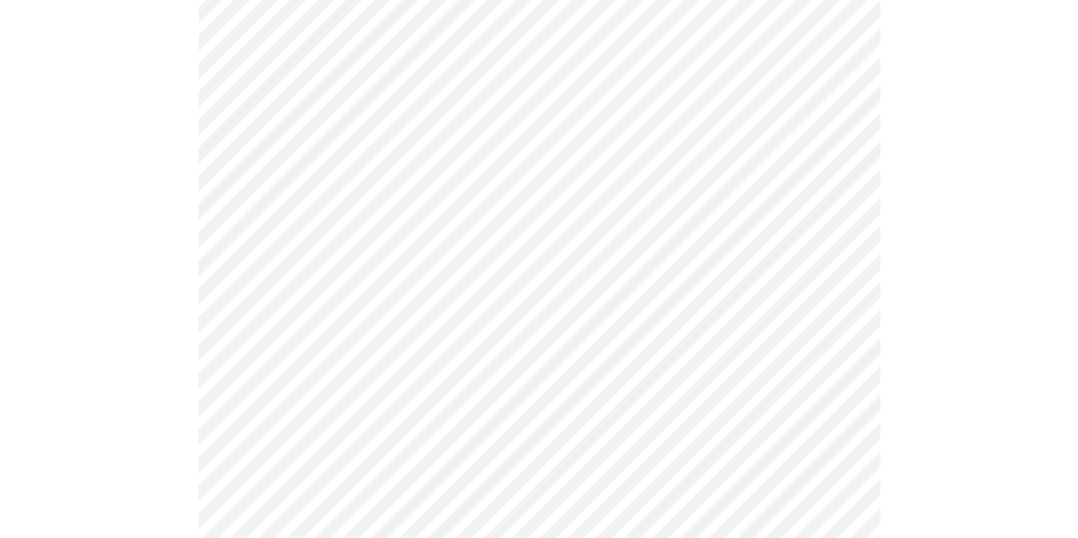
scroll to position [1342, 0]
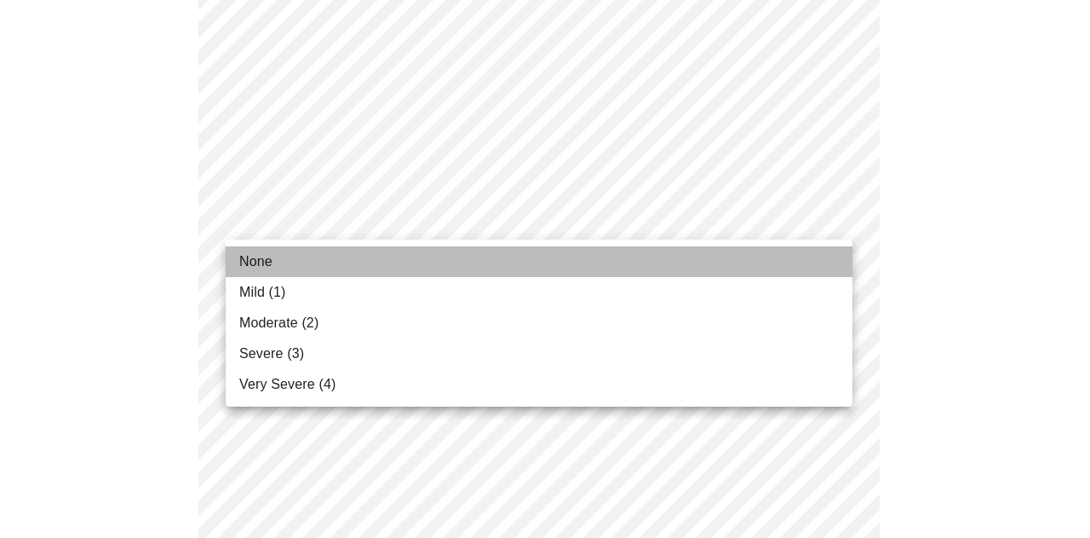
click at [460, 258] on li "None" at bounding box center [539, 261] width 627 height 31
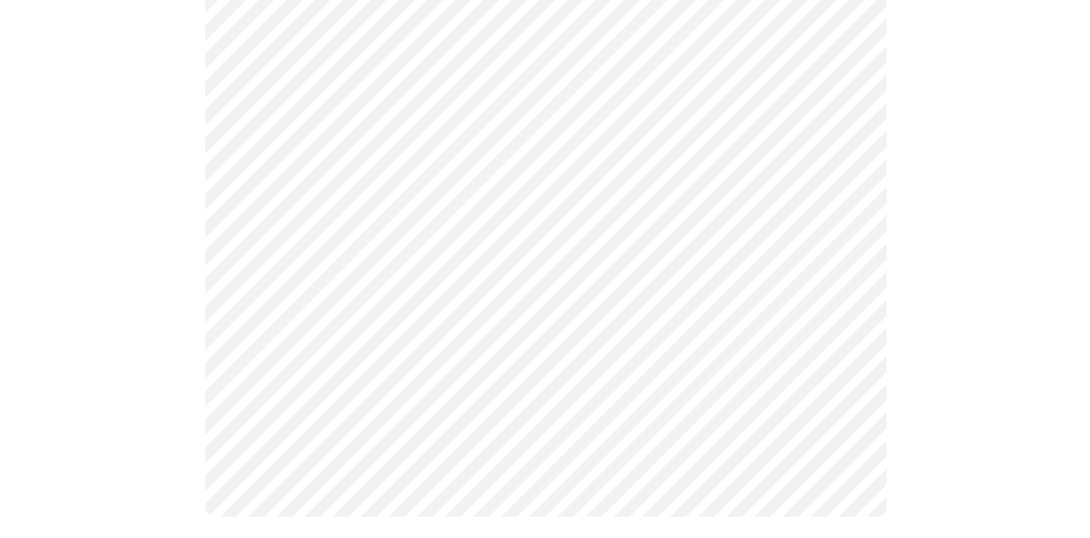
scroll to position [1509, 0]
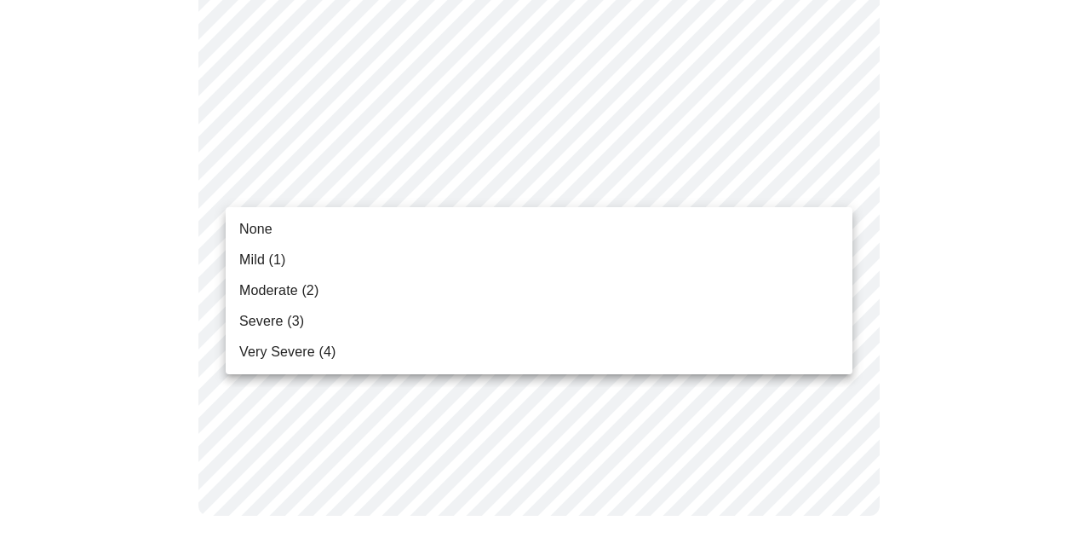
click at [466, 227] on li "None" at bounding box center [539, 229] width 627 height 31
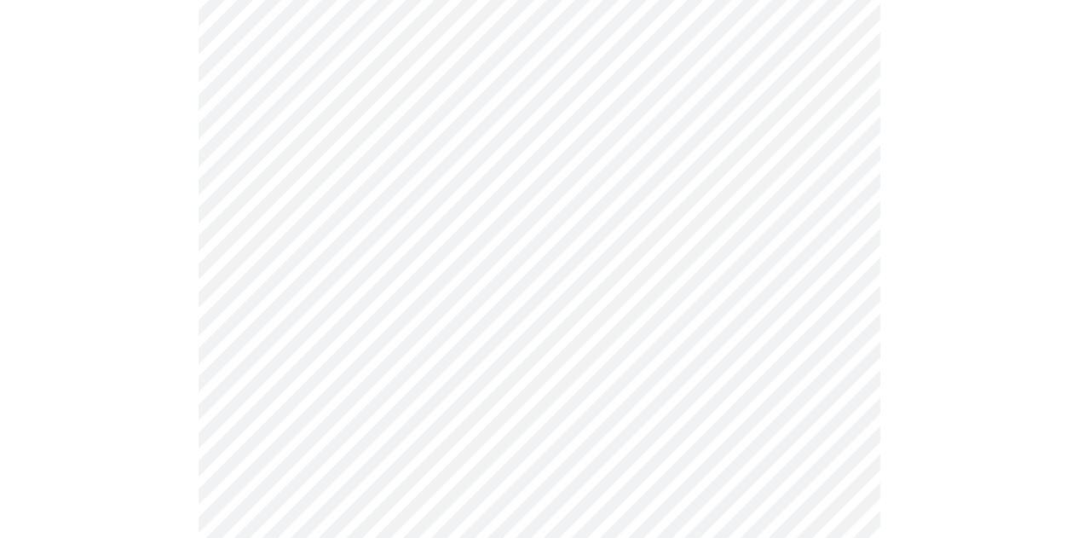
scroll to position [903, 0]
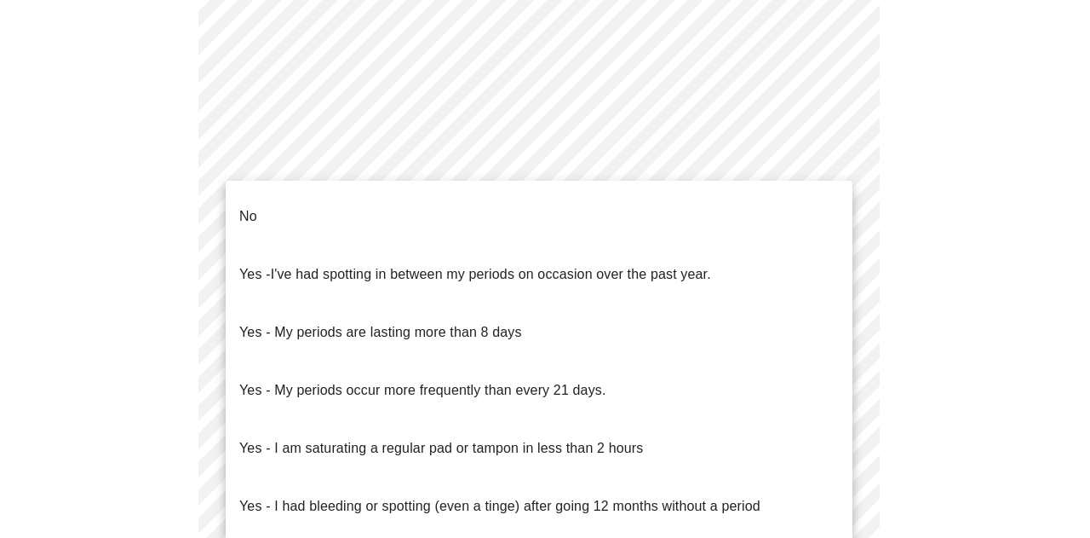
click at [534, 225] on li "No" at bounding box center [539, 216] width 627 height 58
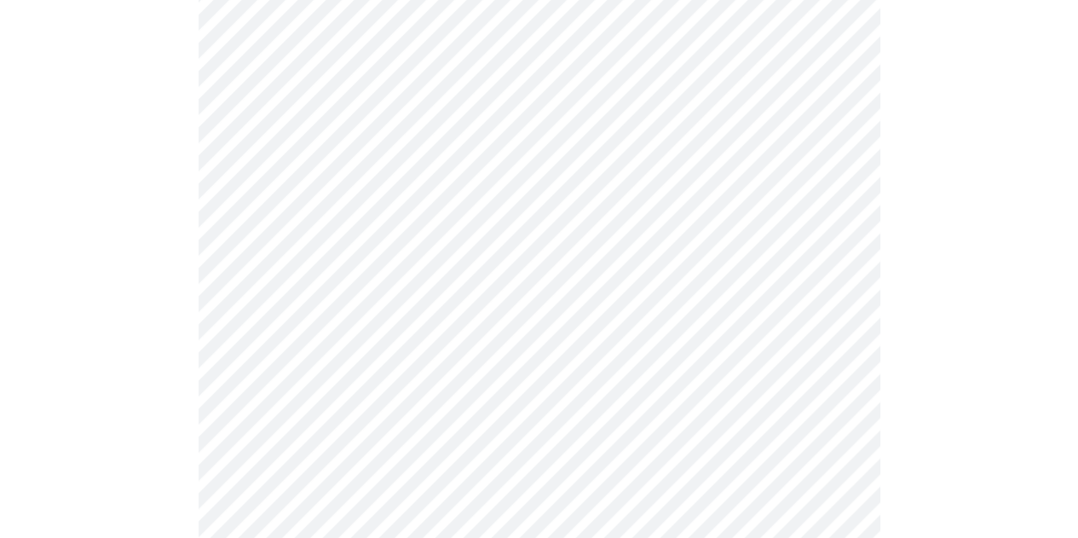
scroll to position [1014, 0]
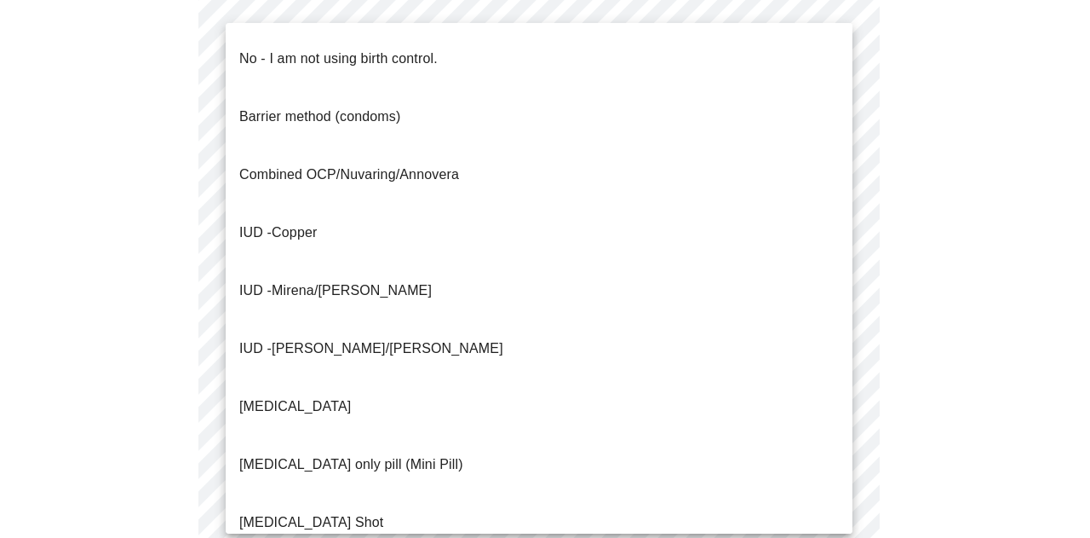
click at [530, 55] on li "No - I am not using birth control." at bounding box center [539, 59] width 627 height 58
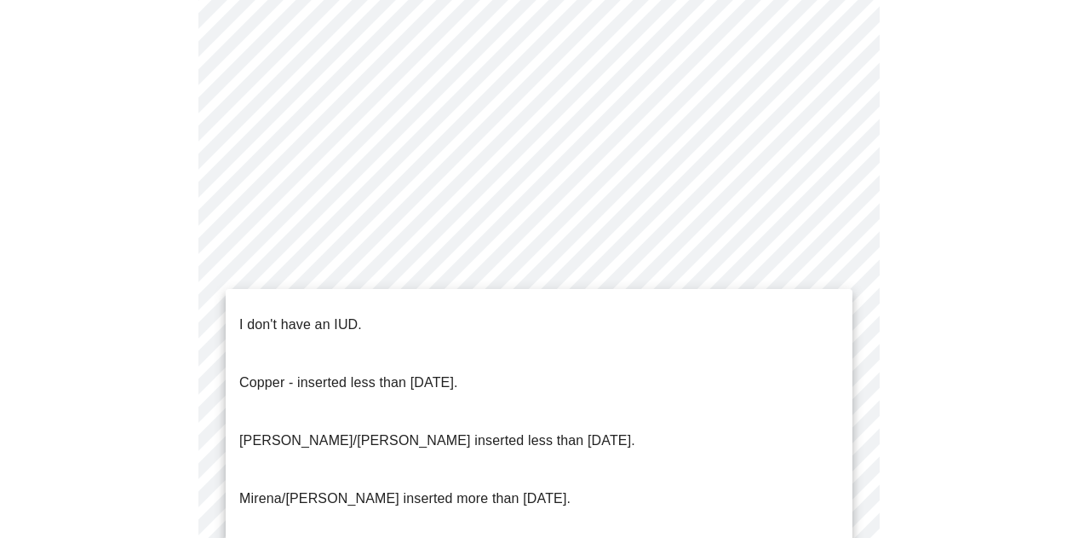
click at [500, 313] on li "I don't have an IUD." at bounding box center [539, 325] width 627 height 58
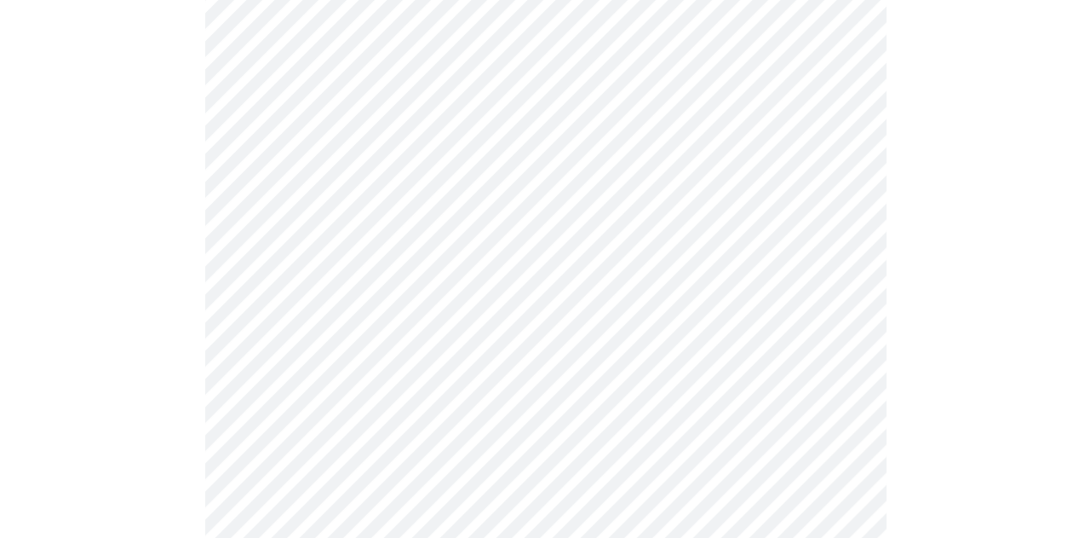
scroll to position [1135, 0]
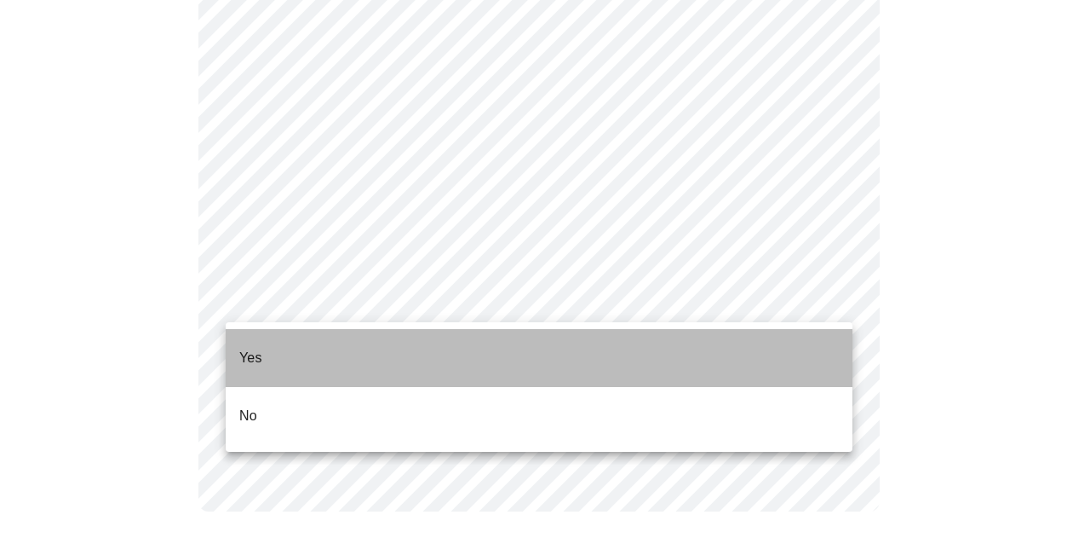
click at [482, 367] on li "Yes" at bounding box center [539, 358] width 627 height 58
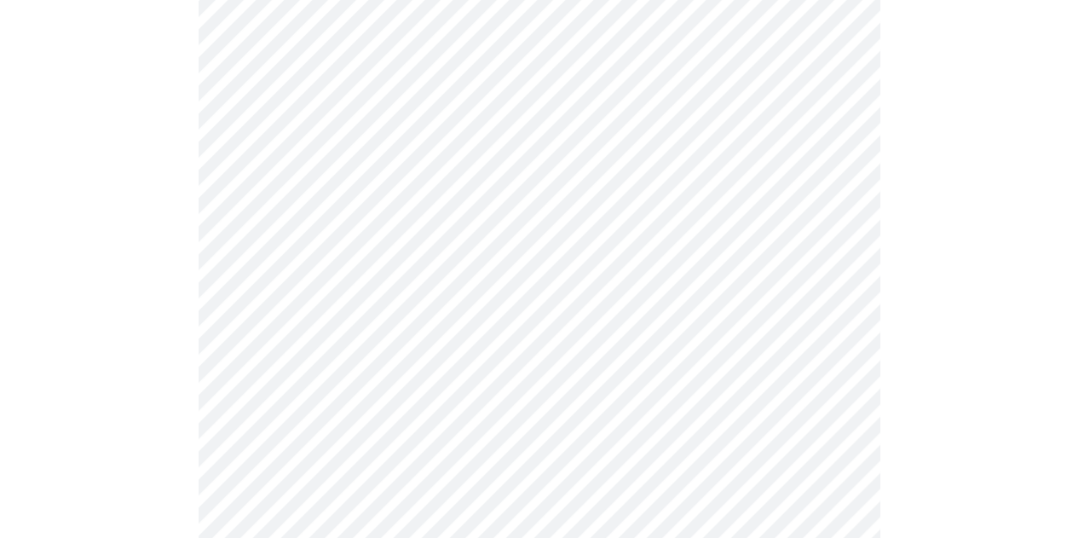
scroll to position [4386, 0]
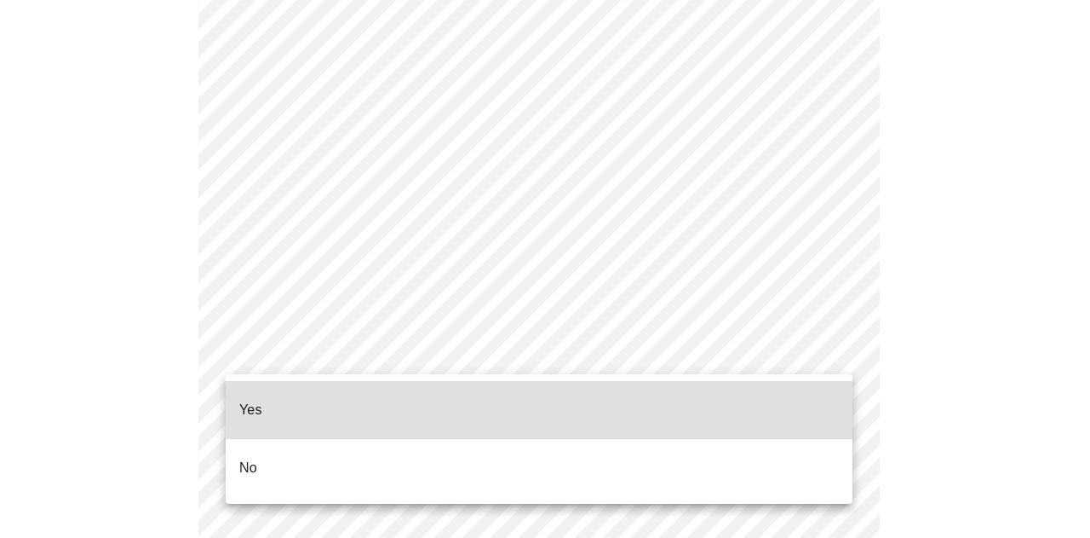
click at [545, 452] on li "No" at bounding box center [539, 468] width 627 height 58
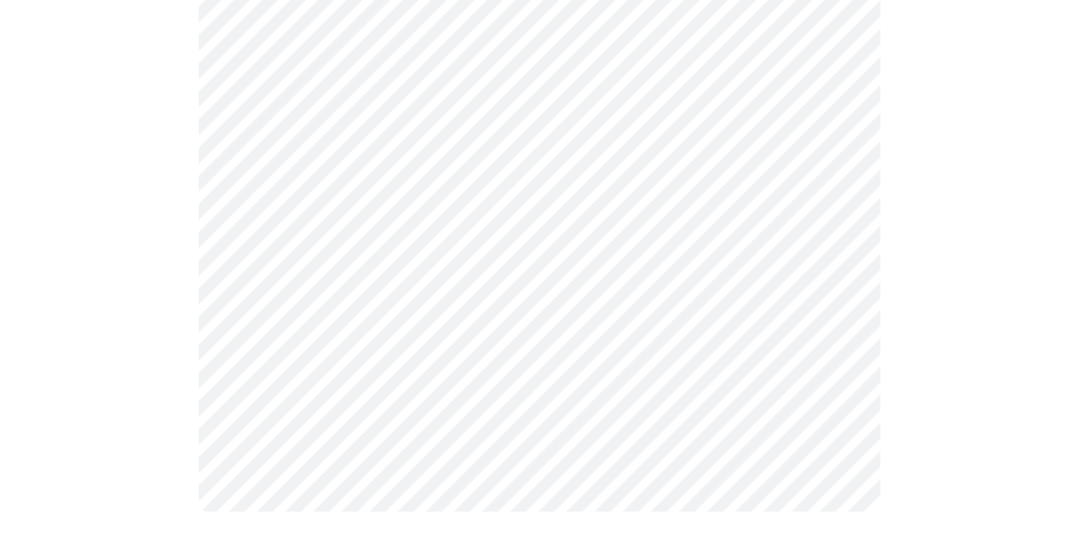
scroll to position [925, 0]
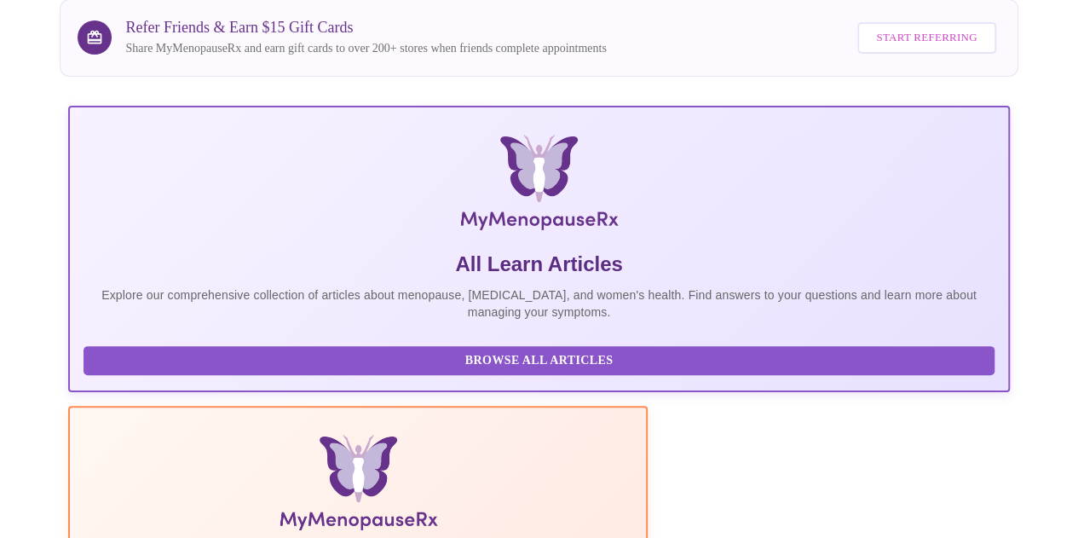
scroll to position [147, 0]
